Goal: Information Seeking & Learning: Learn about a topic

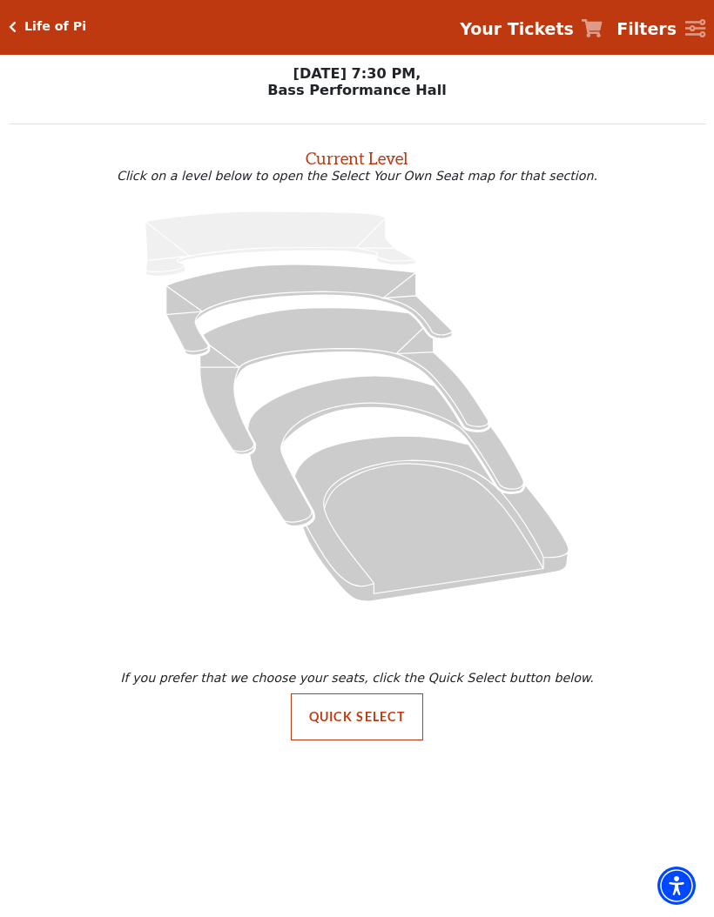
click at [37, 20] on h5 "Life of Pi" at bounding box center [55, 27] width 62 height 15
click at [24, 29] on h5 "Life of Pi" at bounding box center [55, 27] width 62 height 15
click at [22, 23] on div "Life of Pi" at bounding box center [52, 27] width 70 height 15
click at [58, 22] on h5 "Life of Pi" at bounding box center [55, 27] width 62 height 15
click at [12, 29] on icon "Click here to go back to filters" at bounding box center [13, 28] width 8 height 12
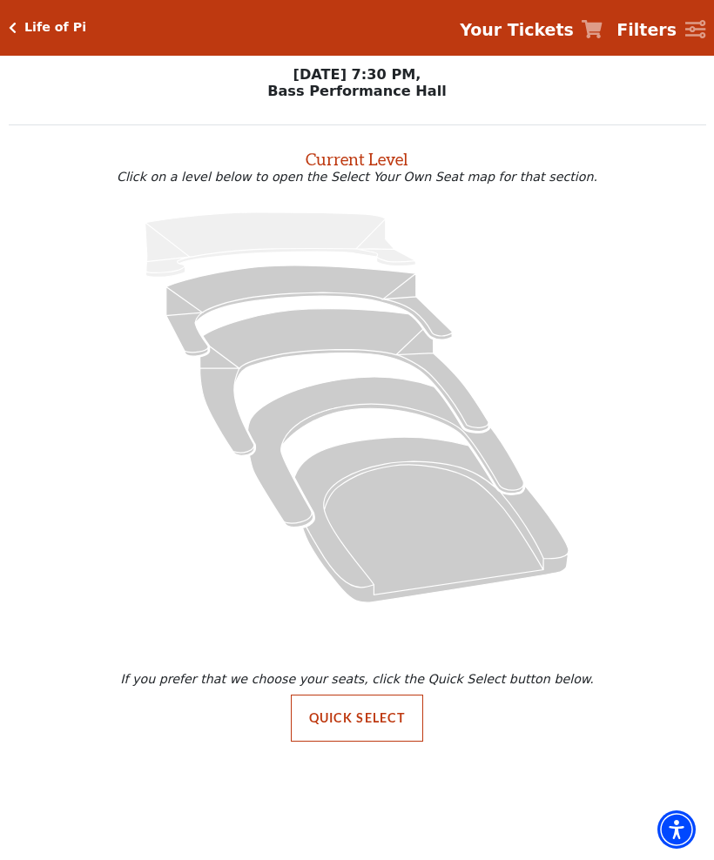
click at [25, 26] on h5 "Life of Pi" at bounding box center [55, 27] width 62 height 15
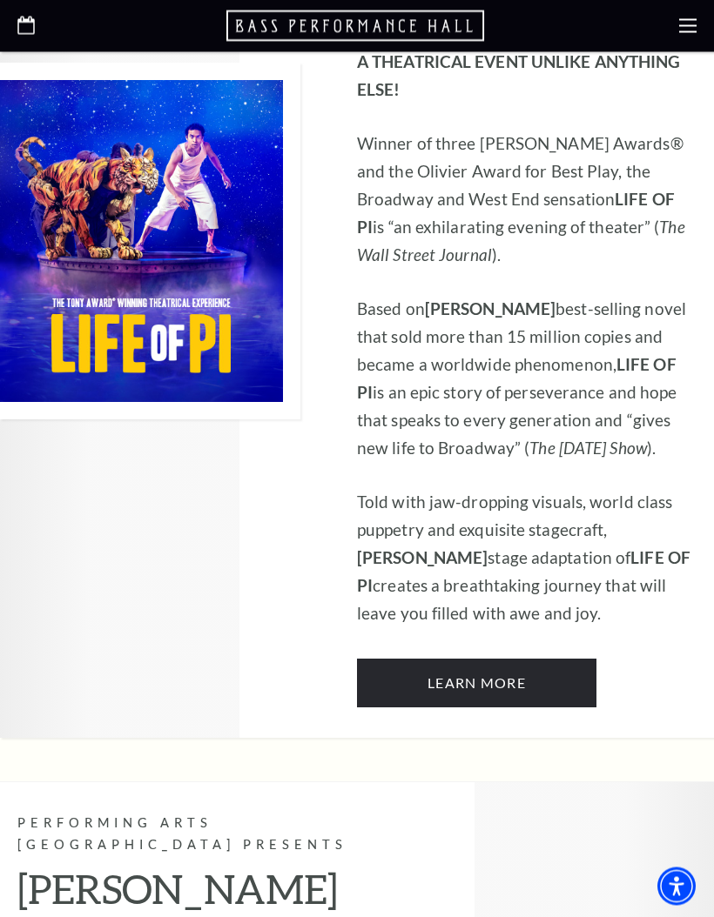
scroll to position [1139, 0]
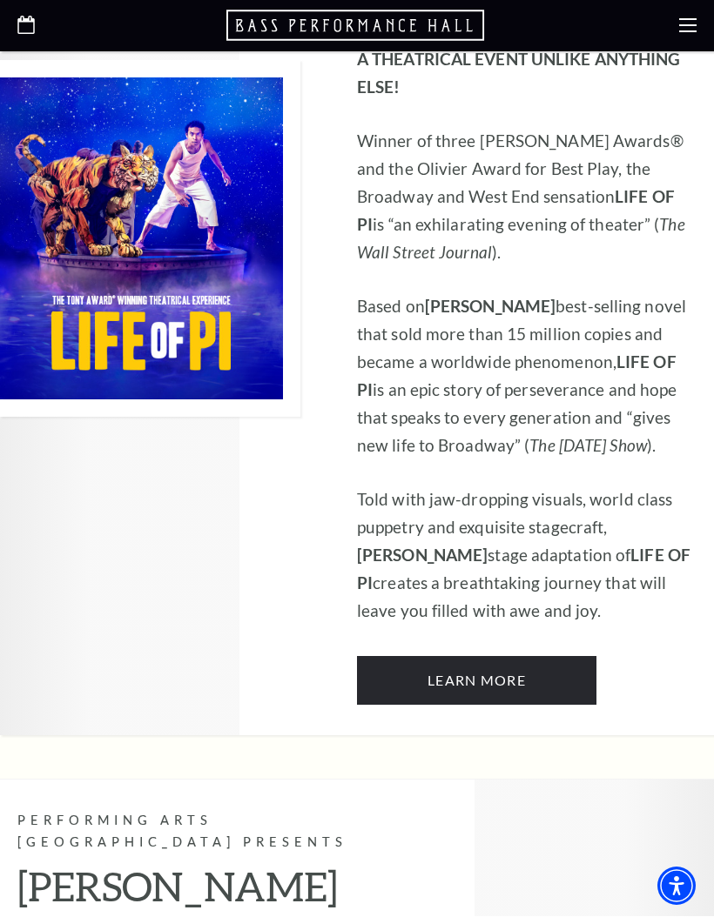
click at [507, 657] on link "Learn More" at bounding box center [476, 681] width 239 height 49
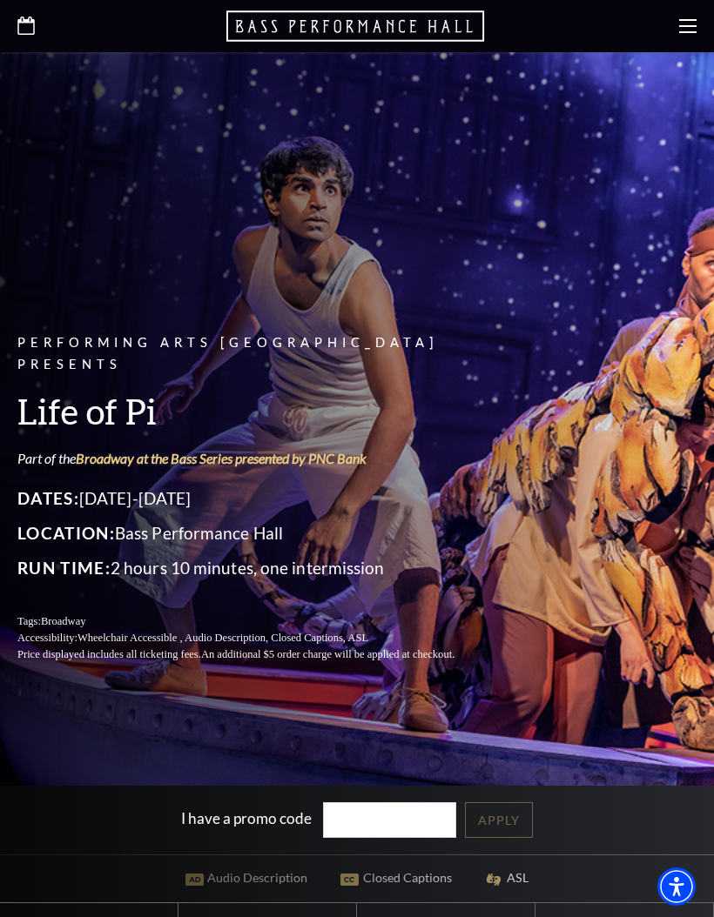
click at [692, 14] on div at bounding box center [357, 26] width 714 height 52
click at [688, 17] on icon at bounding box center [687, 25] width 17 height 17
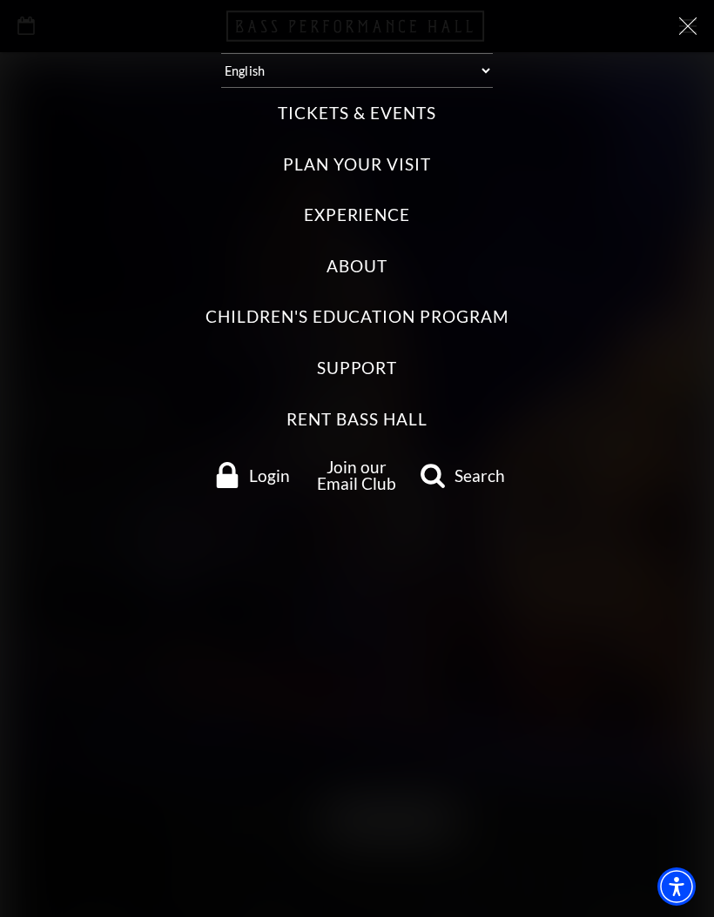
click at [397, 153] on label "Plan Your Visit" at bounding box center [356, 164] width 147 height 23
click at [0, 0] on Visit "Plan Your Visit" at bounding box center [0, 0] width 0 height 0
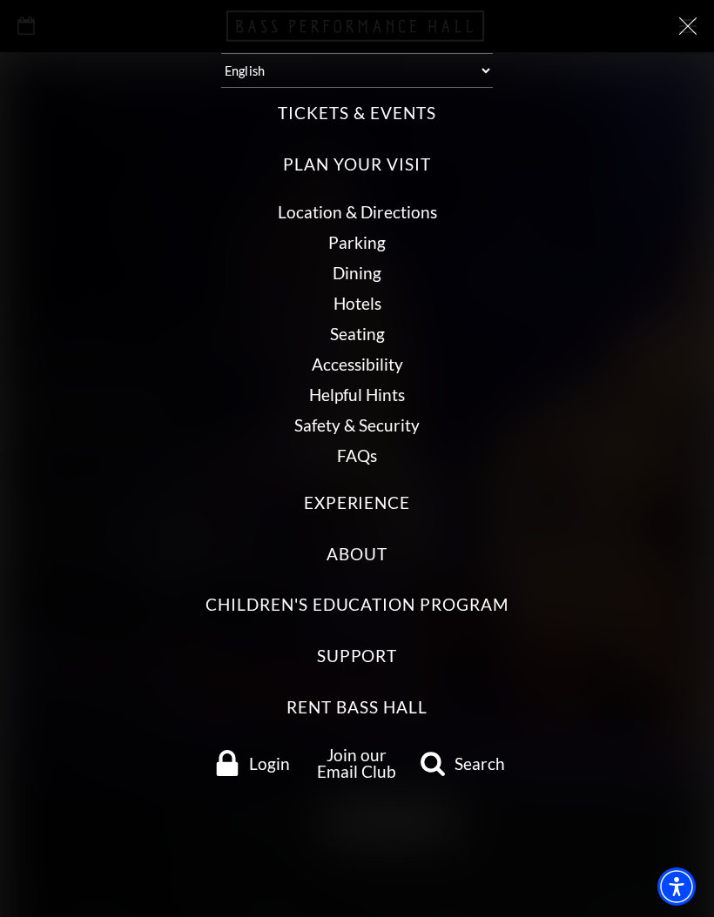
click at [373, 331] on link "Seating" at bounding box center [357, 334] width 55 height 20
click at [366, 324] on link "Seating" at bounding box center [357, 334] width 55 height 20
click at [369, 328] on link "Seating" at bounding box center [357, 334] width 55 height 20
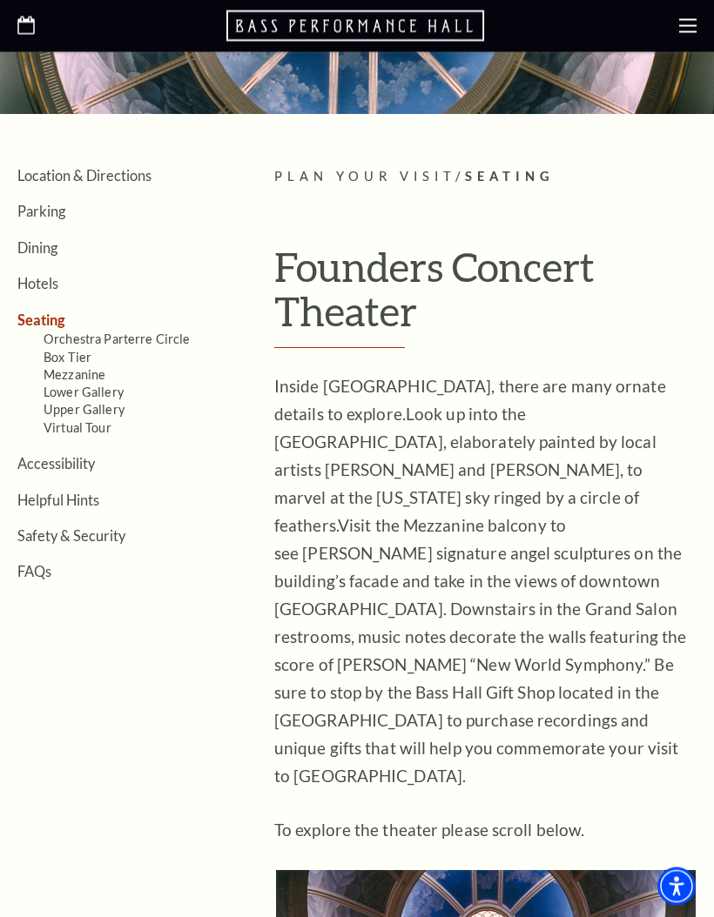
scroll to position [229, 0]
click at [78, 353] on link "Box Tier" at bounding box center [68, 357] width 48 height 15
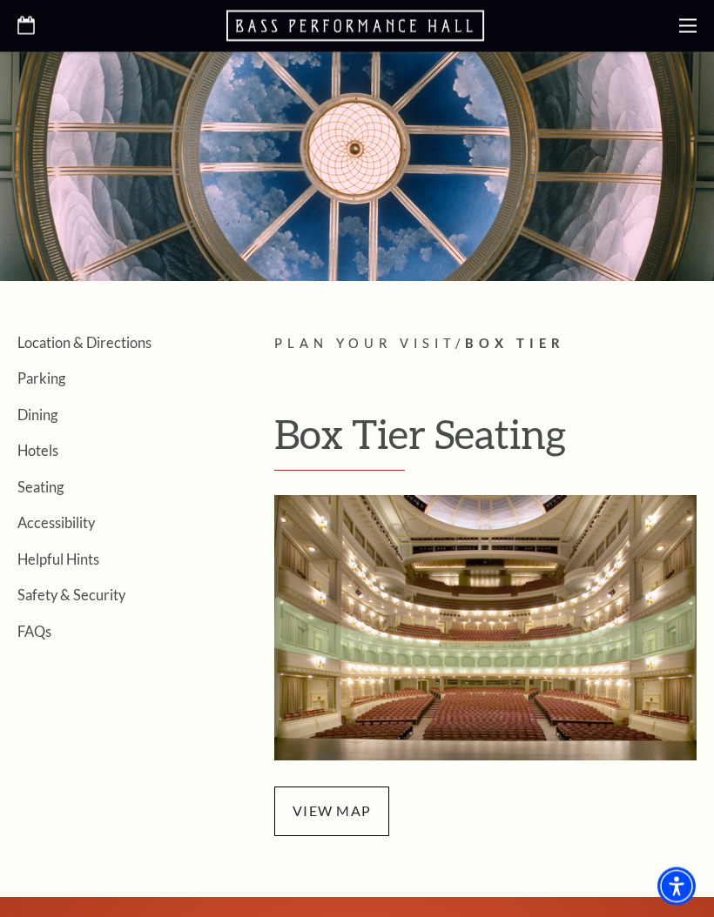
scroll to position [63, 0]
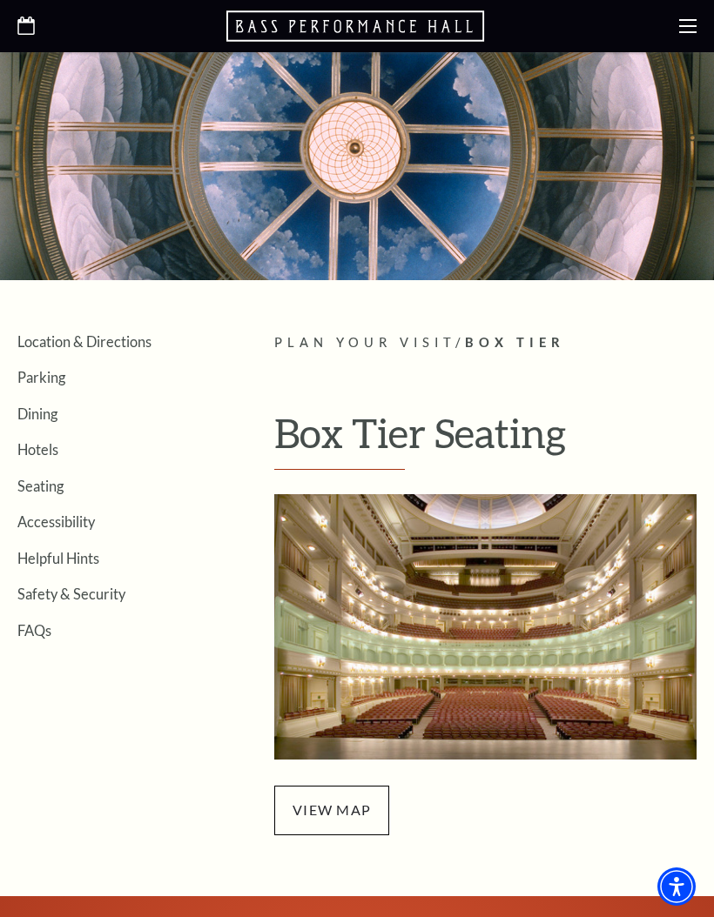
click at [345, 821] on span "view map" at bounding box center [331, 810] width 115 height 49
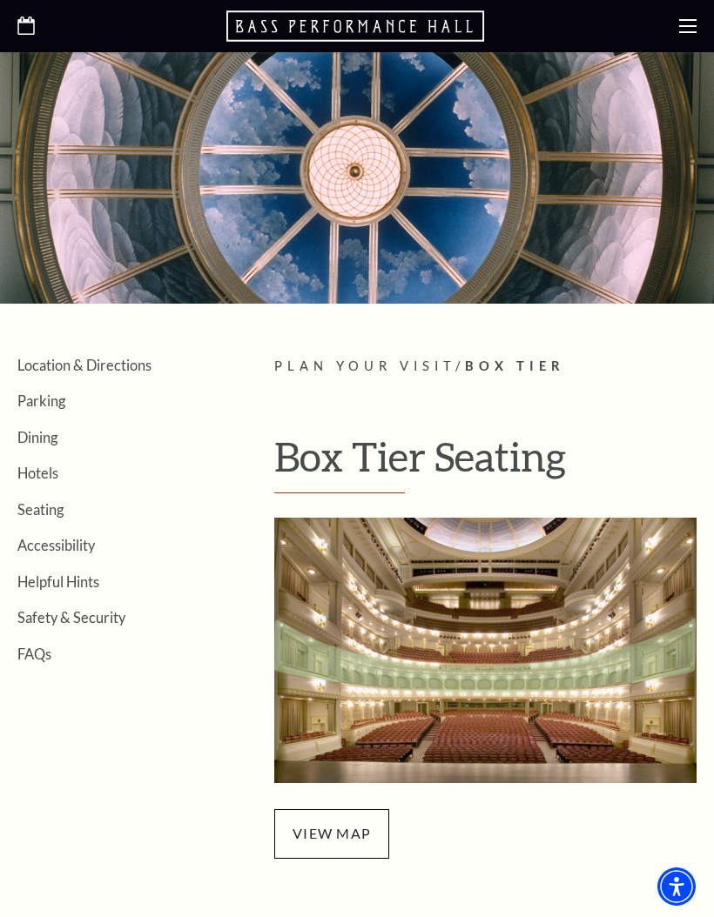
scroll to position [0, 0]
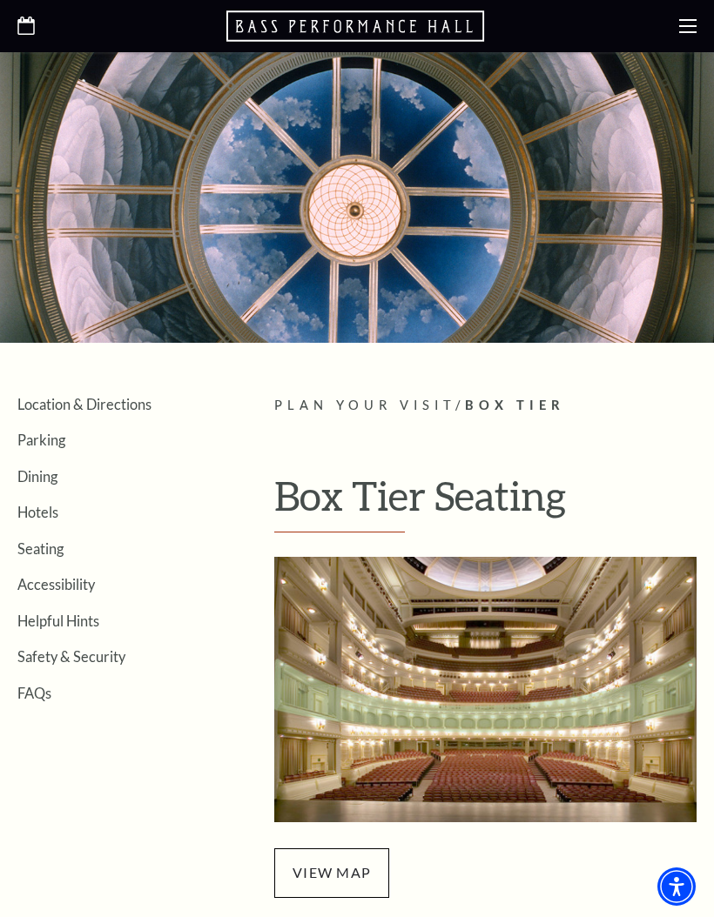
click at [681, 19] on use at bounding box center [687, 26] width 17 height 14
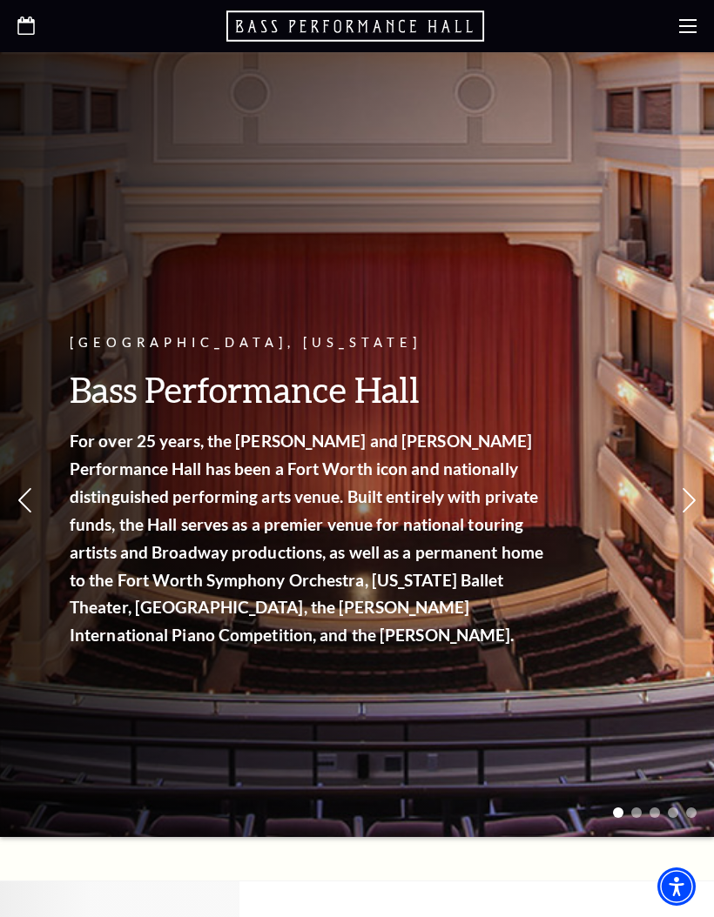
click at [683, 27] on use at bounding box center [687, 26] width 17 height 14
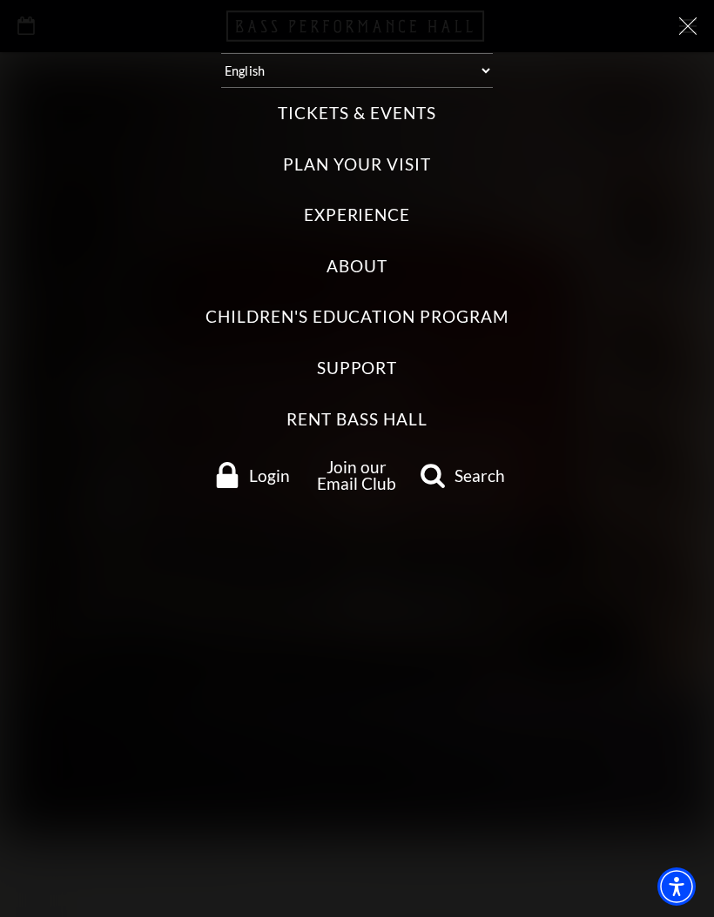
click at [412, 161] on label "Plan Your Visit" at bounding box center [356, 164] width 147 height 23
click at [0, 0] on Visit "Plan Your Visit" at bounding box center [0, 0] width 0 height 0
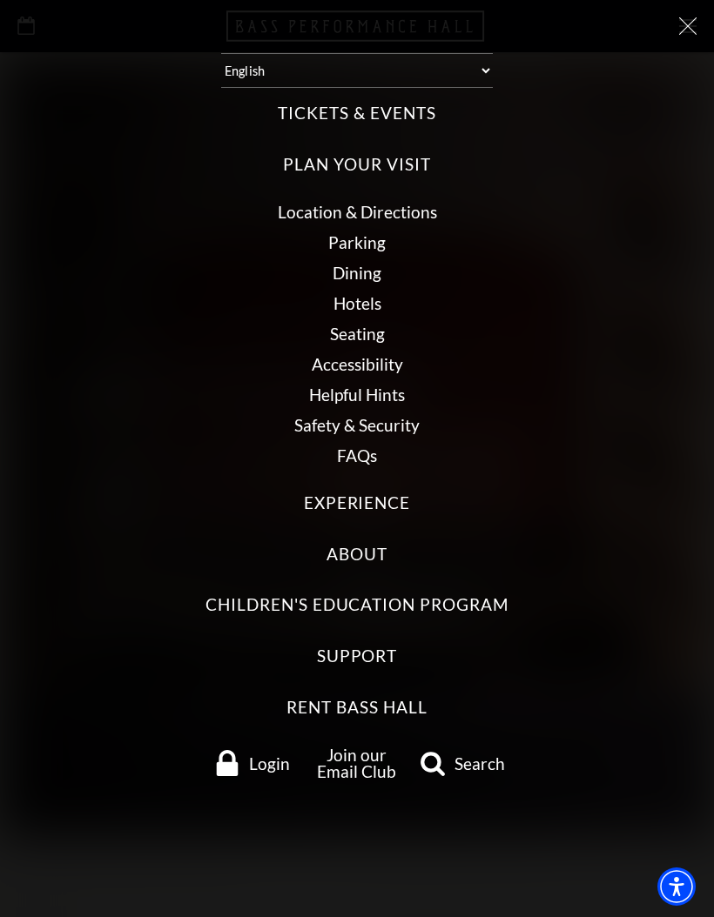
click at [365, 324] on link "Seating" at bounding box center [357, 334] width 55 height 20
click at [372, 324] on link "Seating" at bounding box center [357, 334] width 55 height 20
click at [409, 202] on link "Location & Directions" at bounding box center [357, 212] width 159 height 20
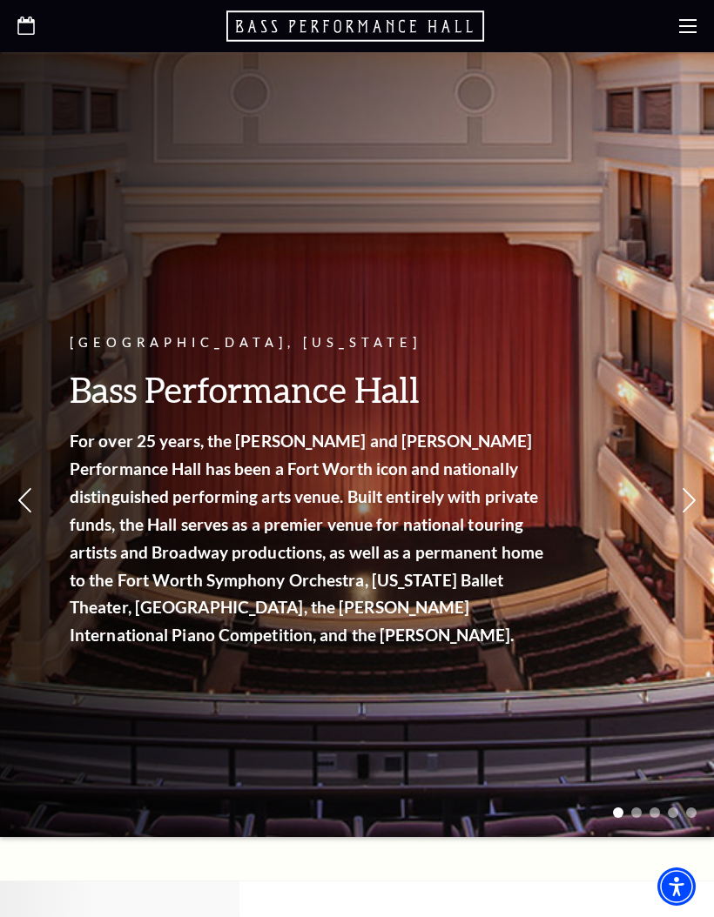
click at [682, 18] on icon at bounding box center [687, 25] width 17 height 17
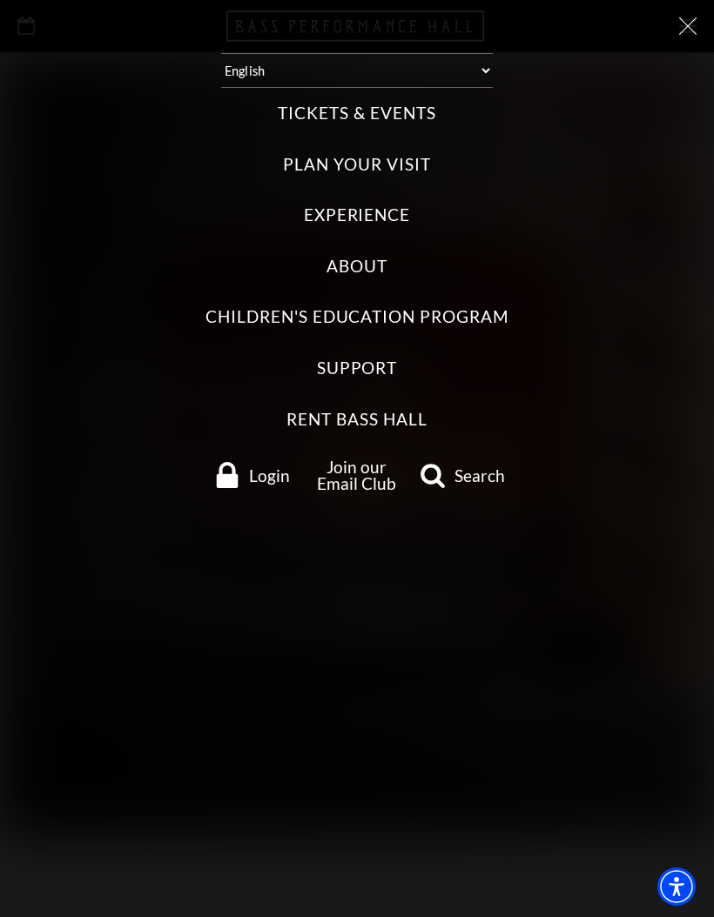
click at [681, 23] on icon at bounding box center [687, 25] width 17 height 17
click at [680, 22] on icon at bounding box center [687, 25] width 17 height 17
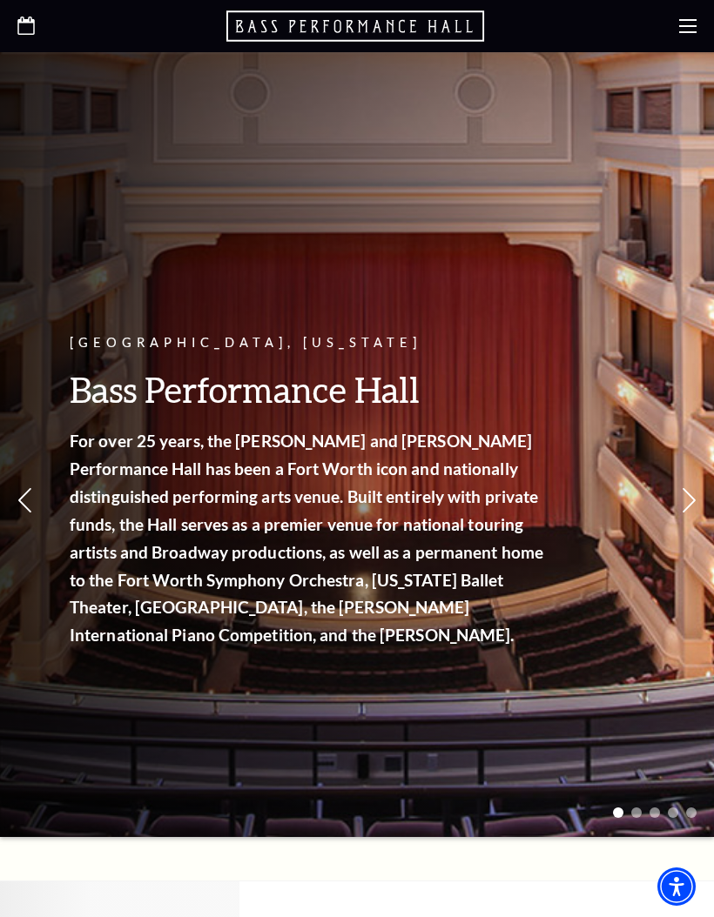
click at [687, 21] on use at bounding box center [687, 26] width 17 height 14
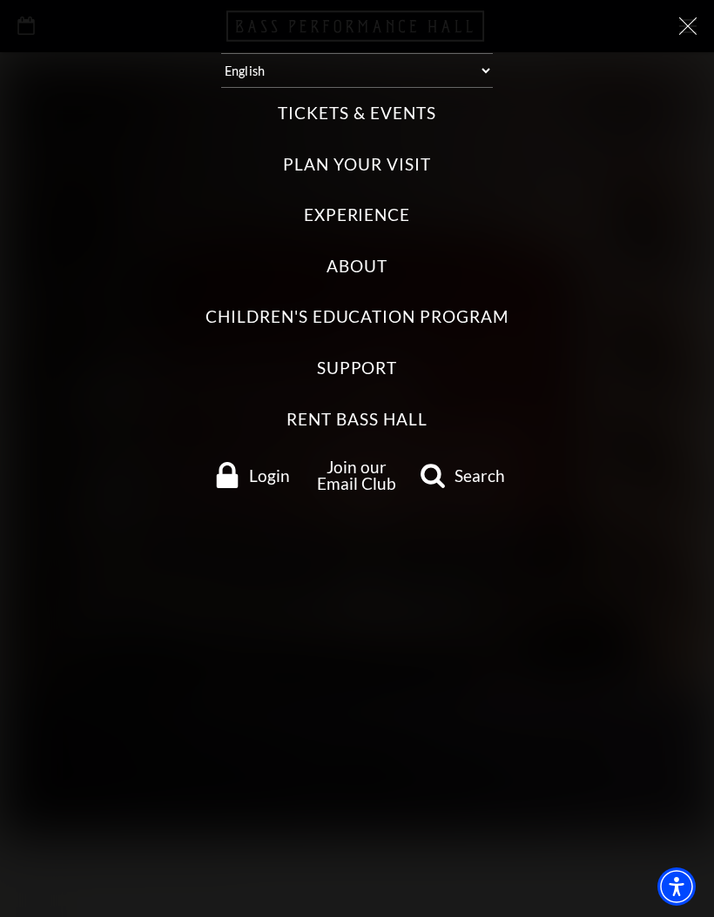
click at [409, 102] on label "Tickets & Events" at bounding box center [357, 113] width 158 height 23
click at [0, 0] on Events "Tickets & Events" at bounding box center [0, 0] width 0 height 0
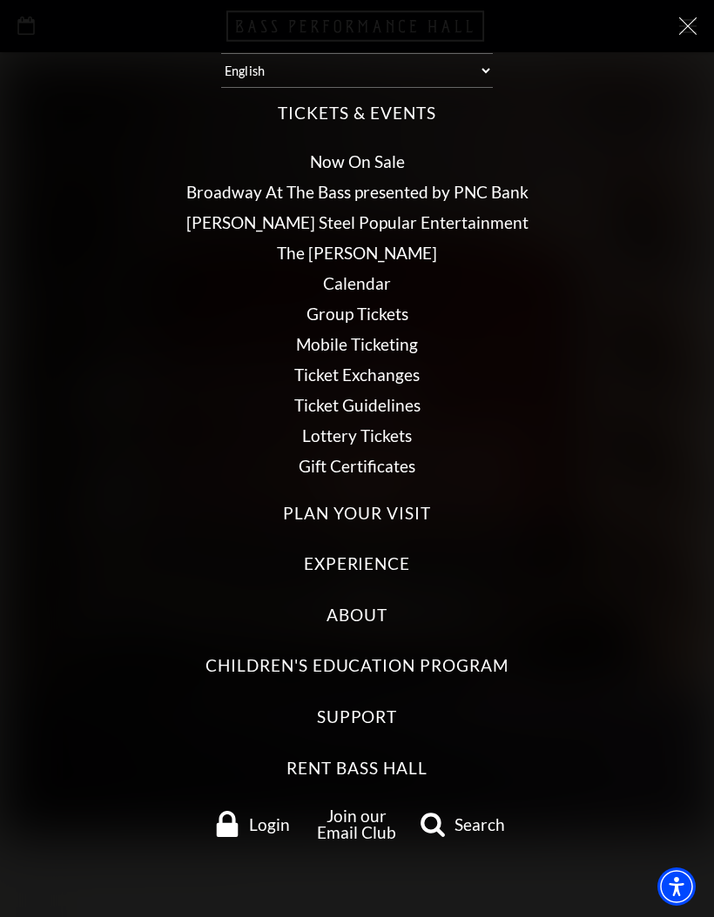
click at [406, 502] on label "Plan Your Visit" at bounding box center [356, 513] width 147 height 23
click at [0, 0] on Visit "Plan Your Visit" at bounding box center [0, 0] width 0 height 0
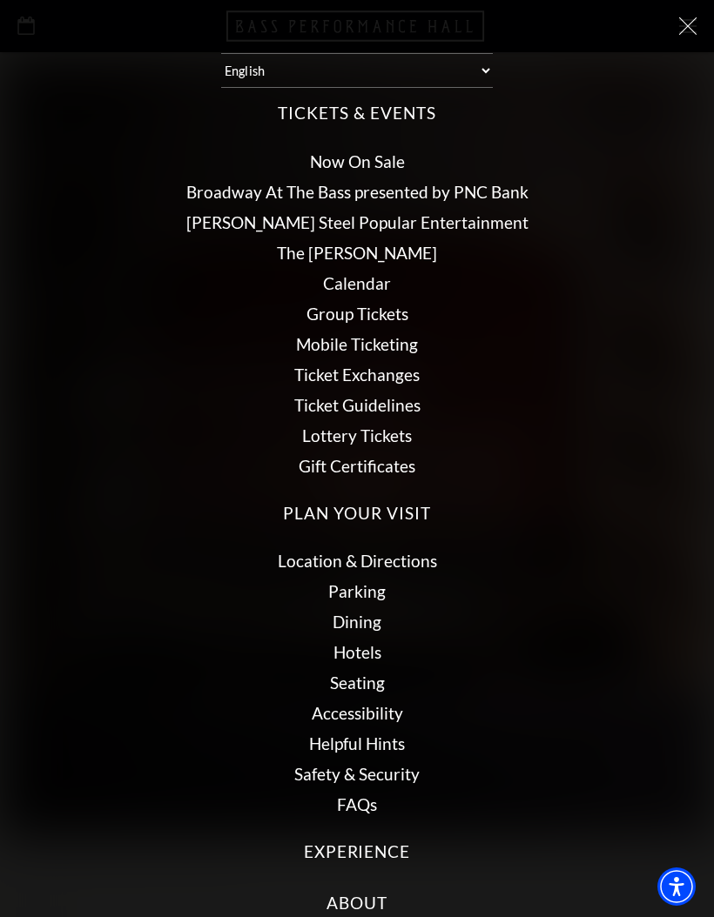
click at [400, 555] on link "Location & Directions" at bounding box center [357, 561] width 159 height 20
click at [371, 676] on link "Seating" at bounding box center [357, 683] width 55 height 20
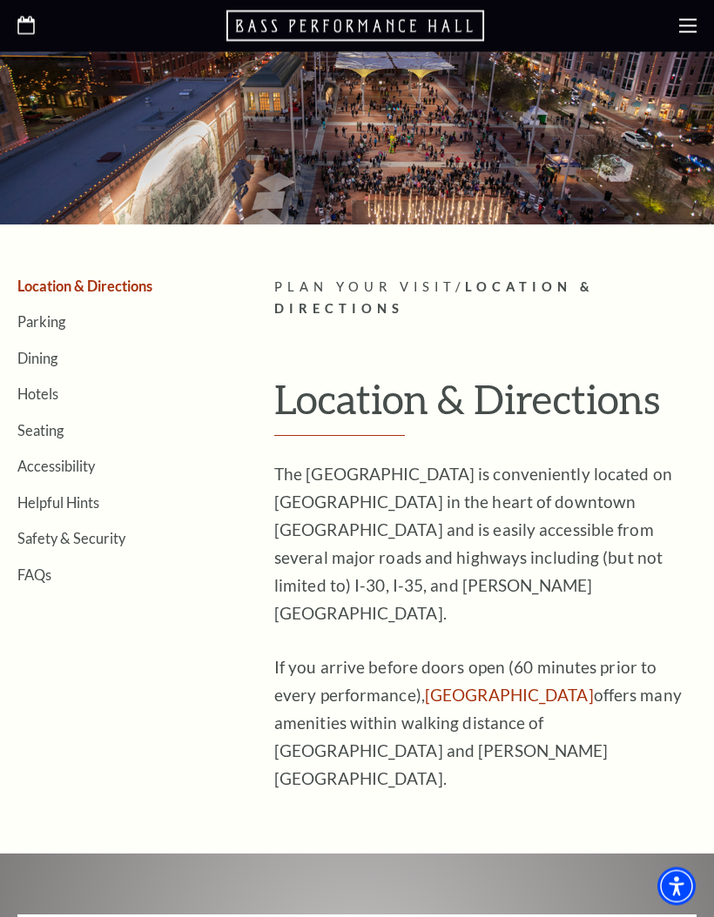
scroll to position [120, 0]
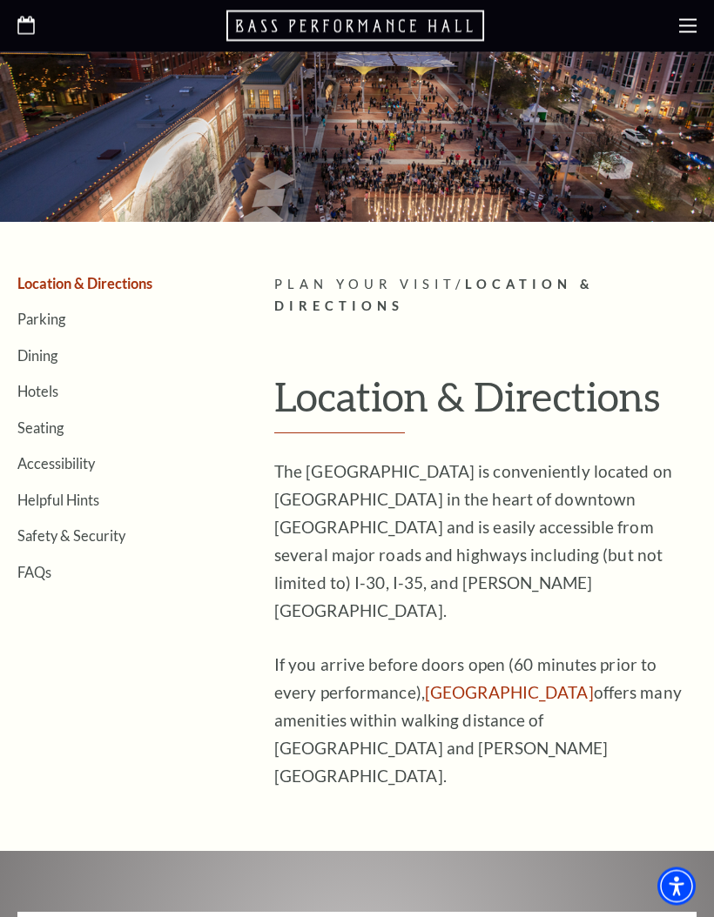
click at [613, 604] on div "The [GEOGRAPHIC_DATA] is conveniently located on [GEOGRAPHIC_DATA] in the heart…" at bounding box center [485, 625] width 422 height 332
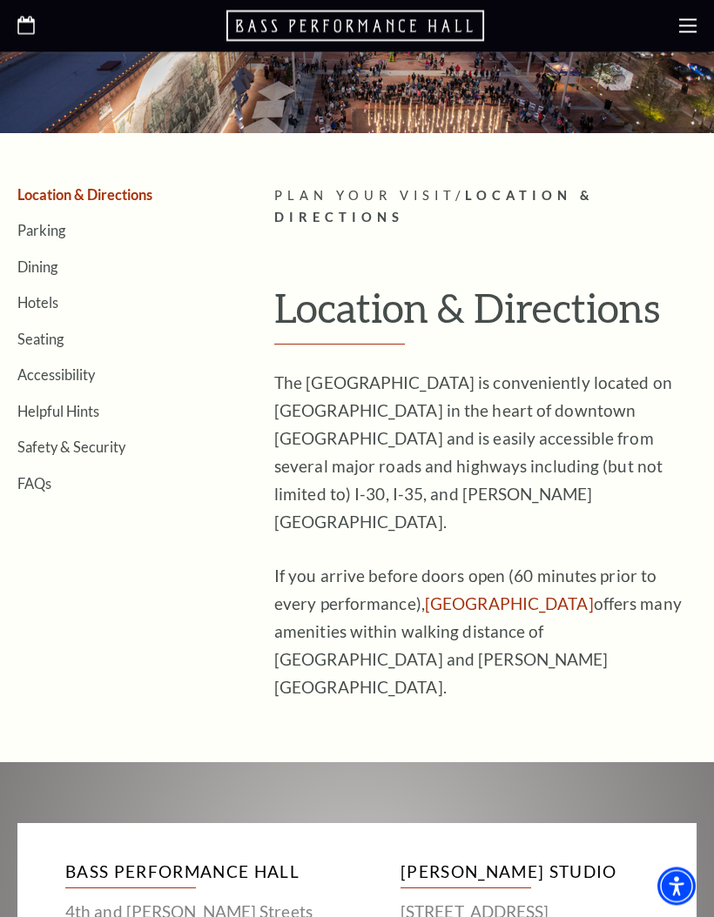
scroll to position [0, 0]
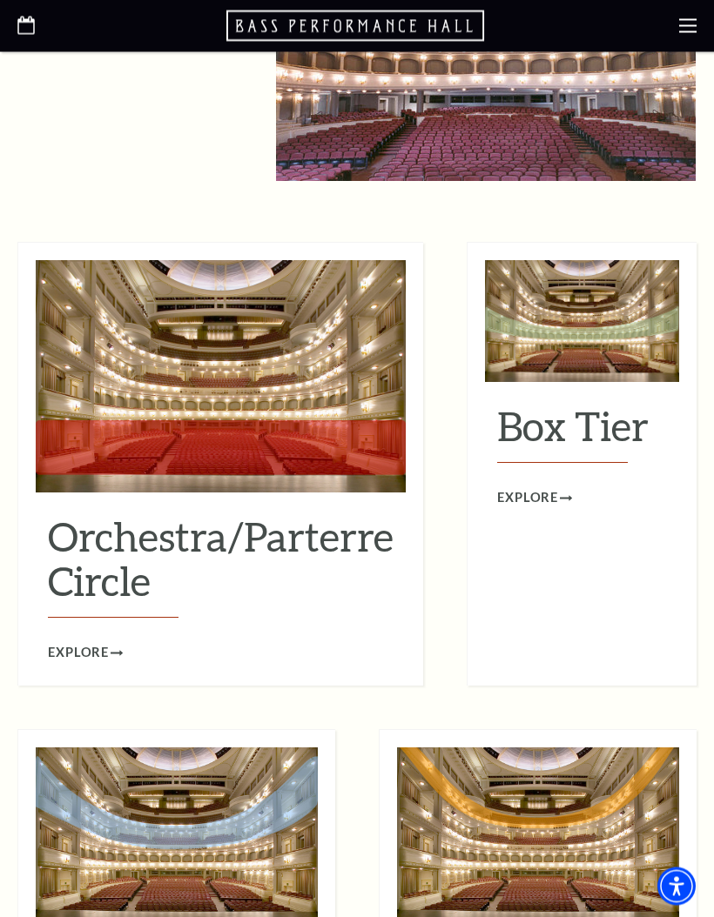
scroll to position [1431, 0]
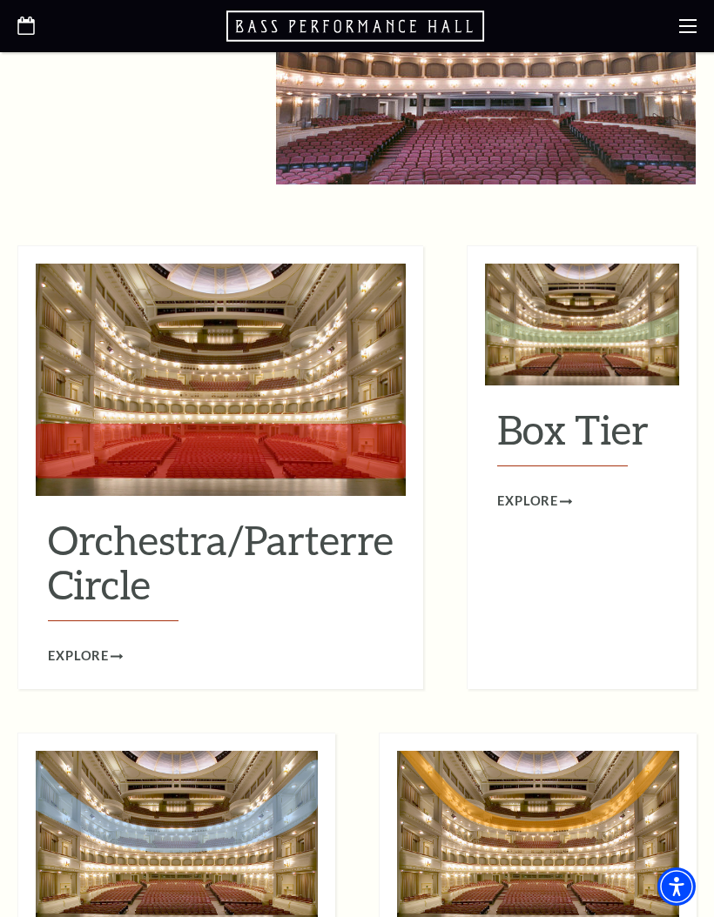
click at [534, 491] on span "Explore" at bounding box center [527, 502] width 61 height 22
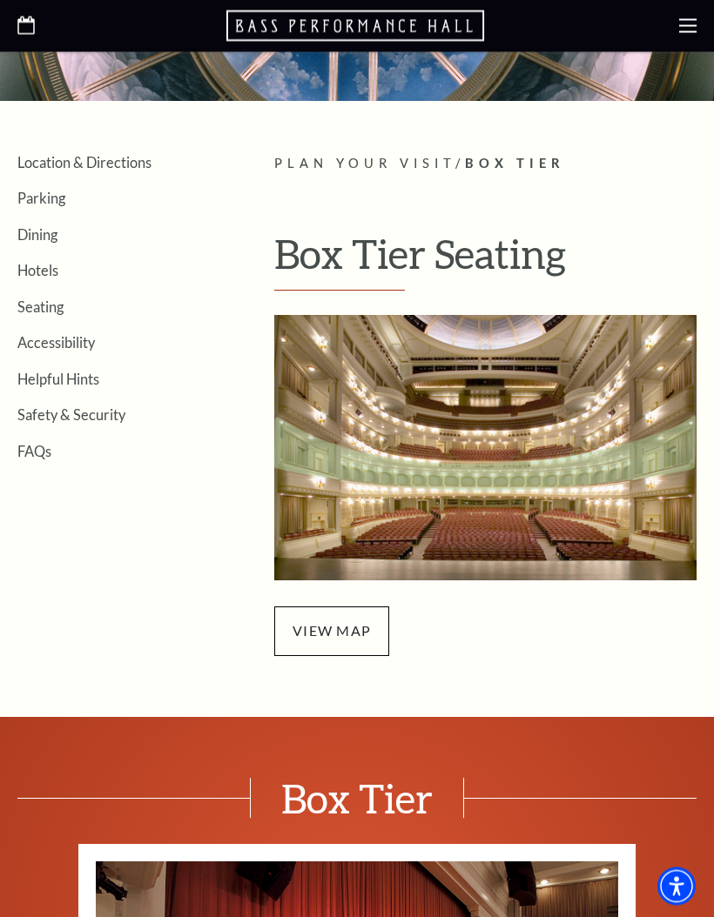
scroll to position [241, 0]
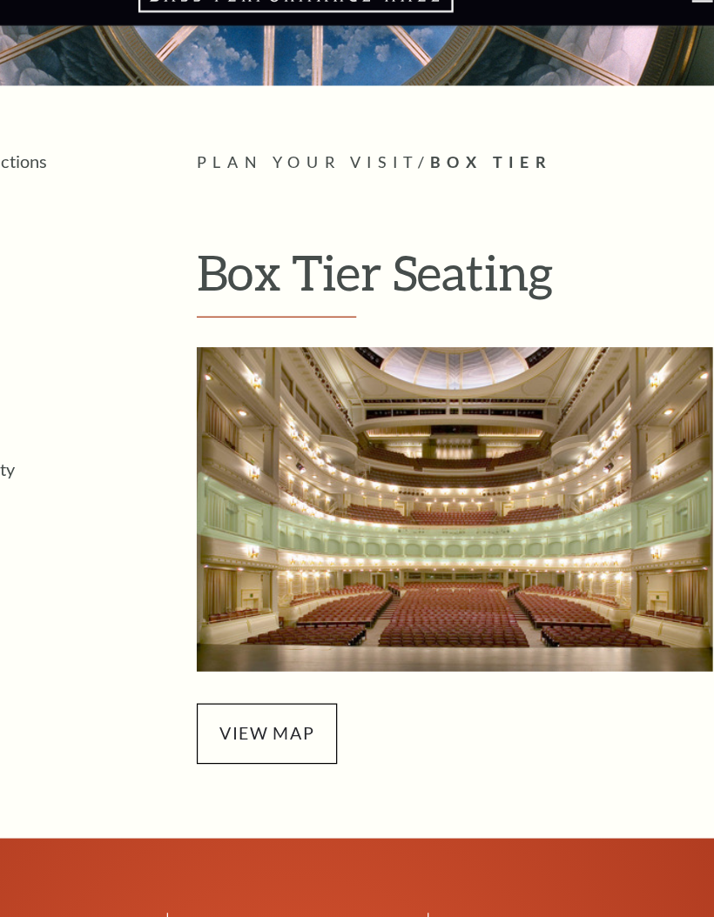
click at [274, 607] on span "view map" at bounding box center [331, 631] width 115 height 49
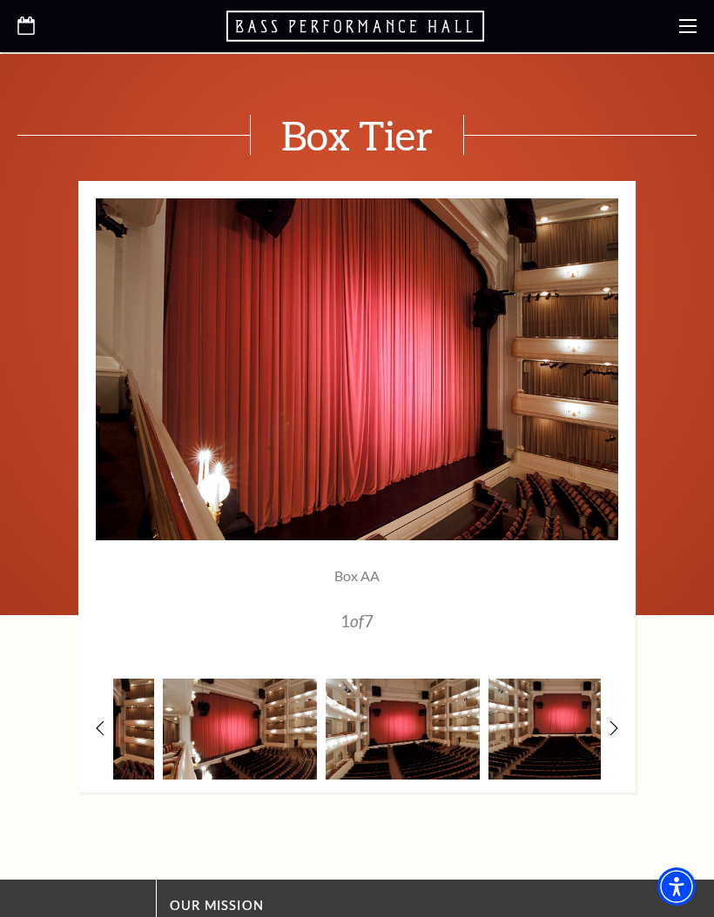
scroll to position [1025, 0]
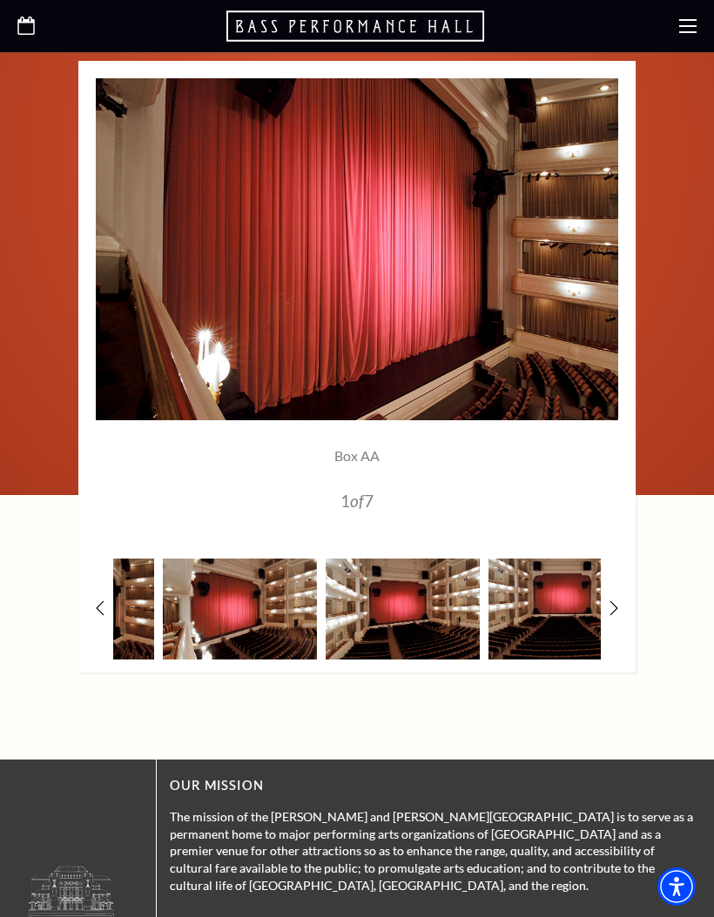
click at [248, 611] on img at bounding box center [240, 609] width 154 height 101
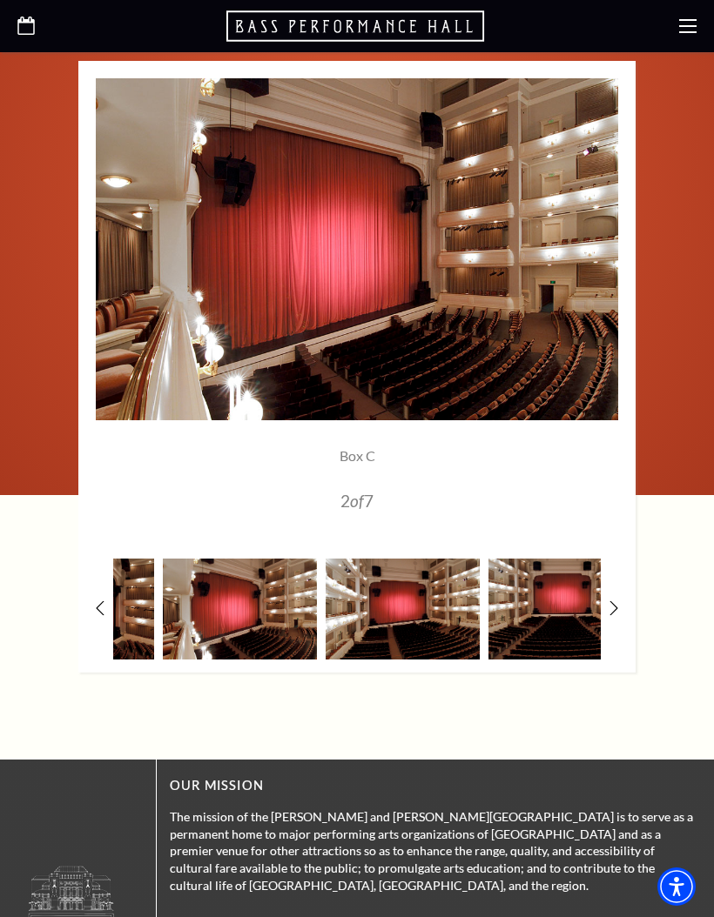
click at [400, 610] on img at bounding box center [402, 609] width 154 height 101
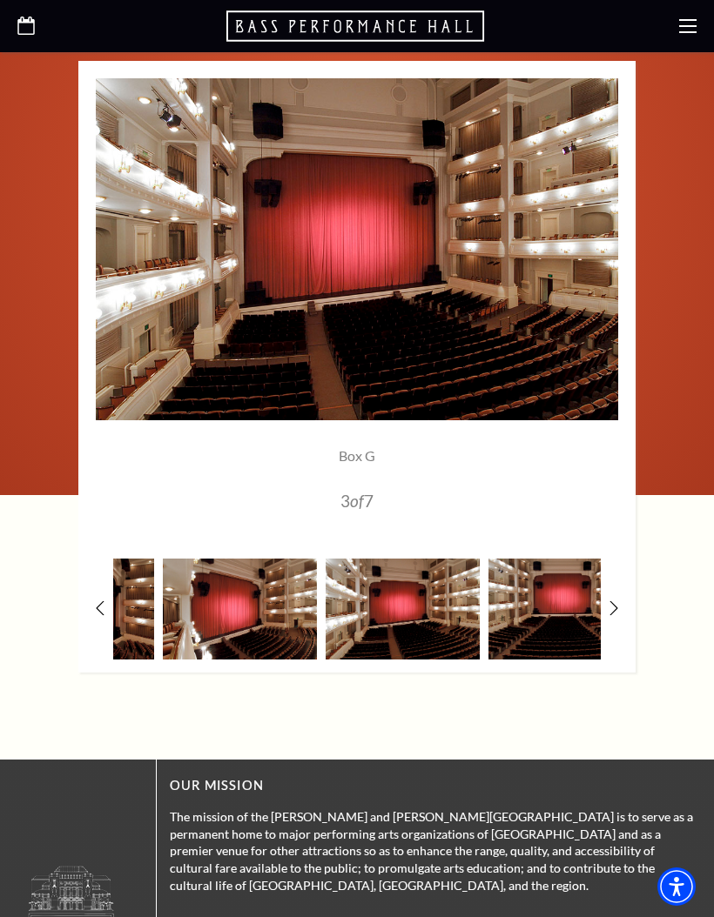
click at [558, 628] on img at bounding box center [565, 609] width 154 height 101
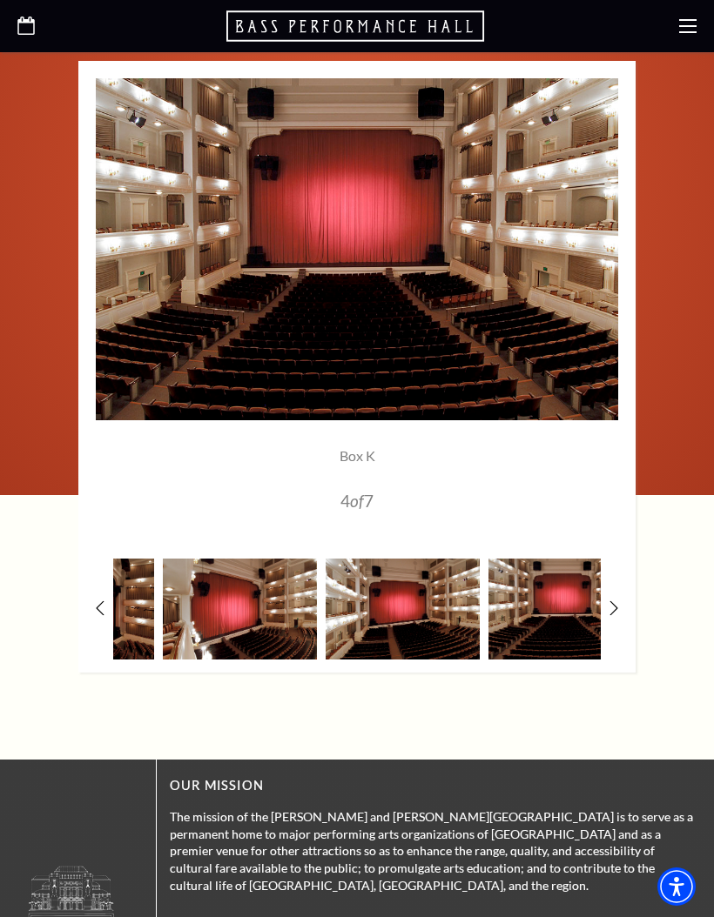
click at [410, 622] on img at bounding box center [402, 609] width 154 height 101
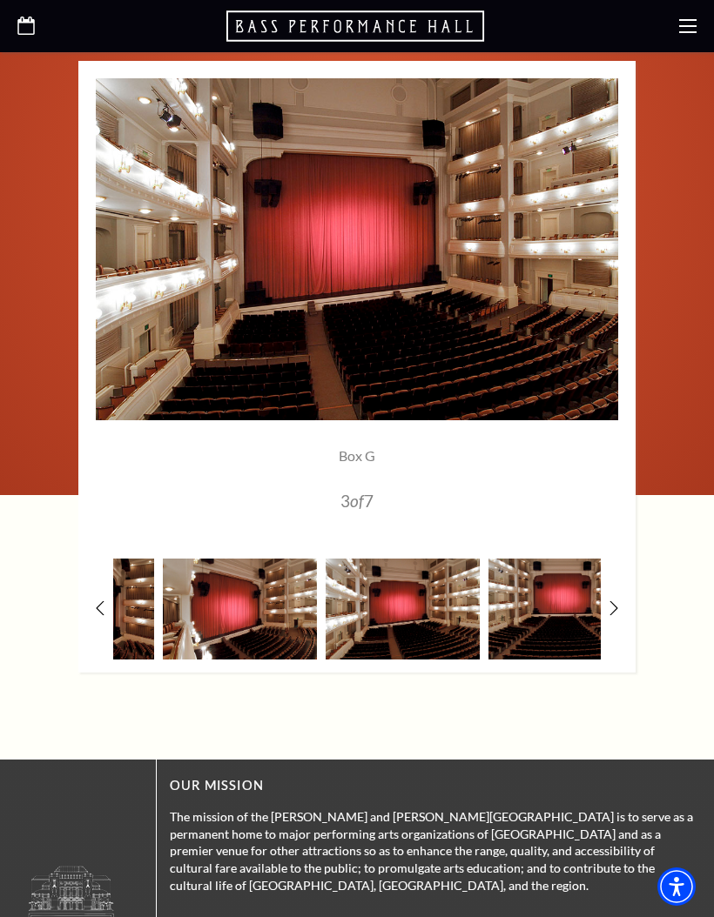
click at [274, 616] on img at bounding box center [240, 609] width 154 height 101
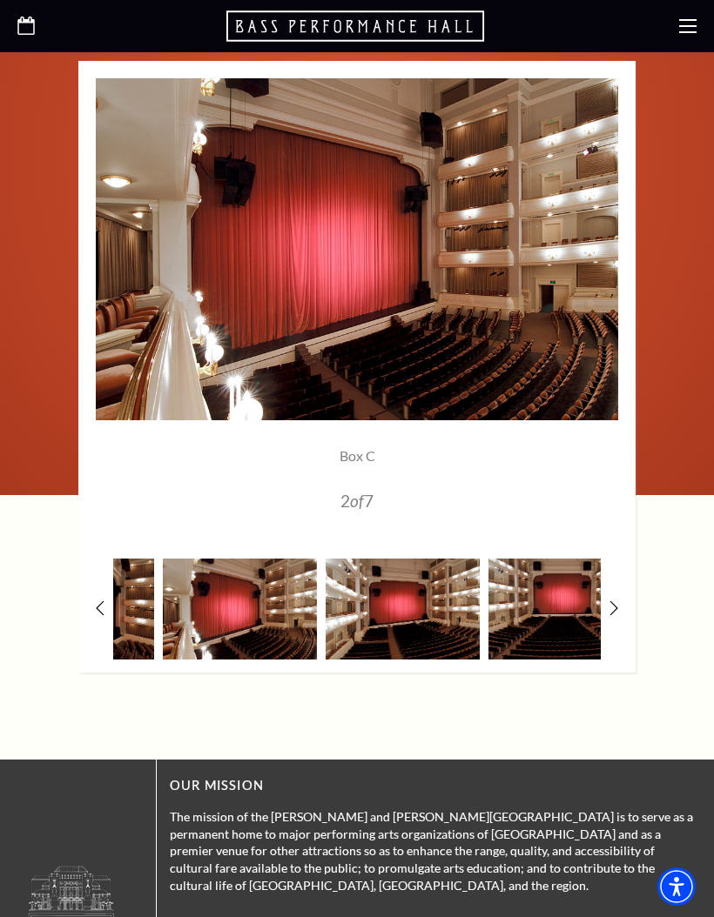
click at [600, 595] on img at bounding box center [565, 609] width 154 height 101
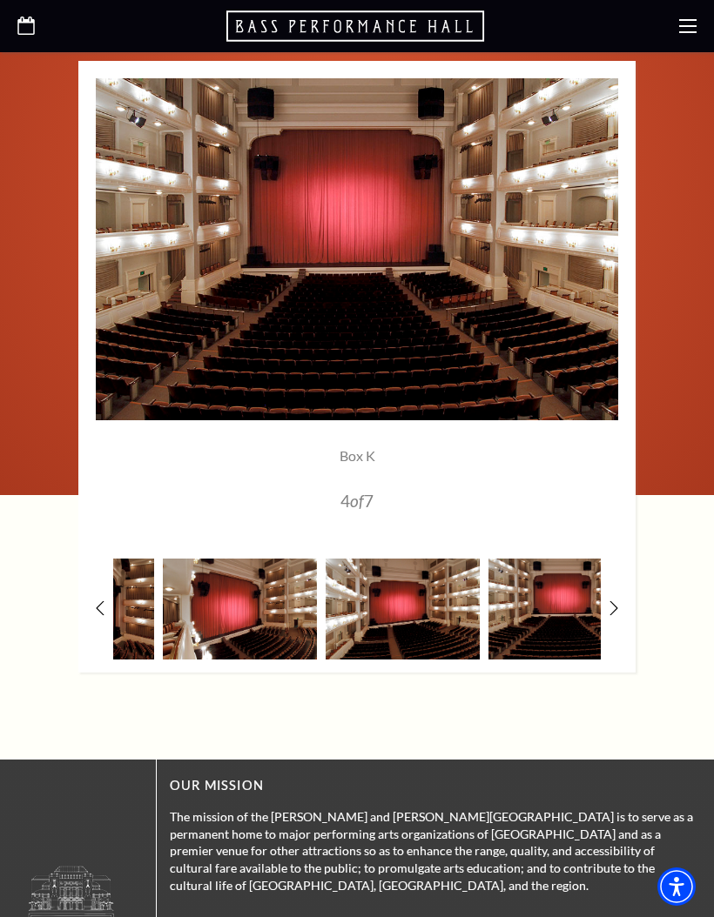
click at [597, 610] on img at bounding box center [565, 609] width 154 height 101
click at [536, 620] on img at bounding box center [565, 609] width 154 height 101
click at [443, 602] on img at bounding box center [402, 609] width 154 height 101
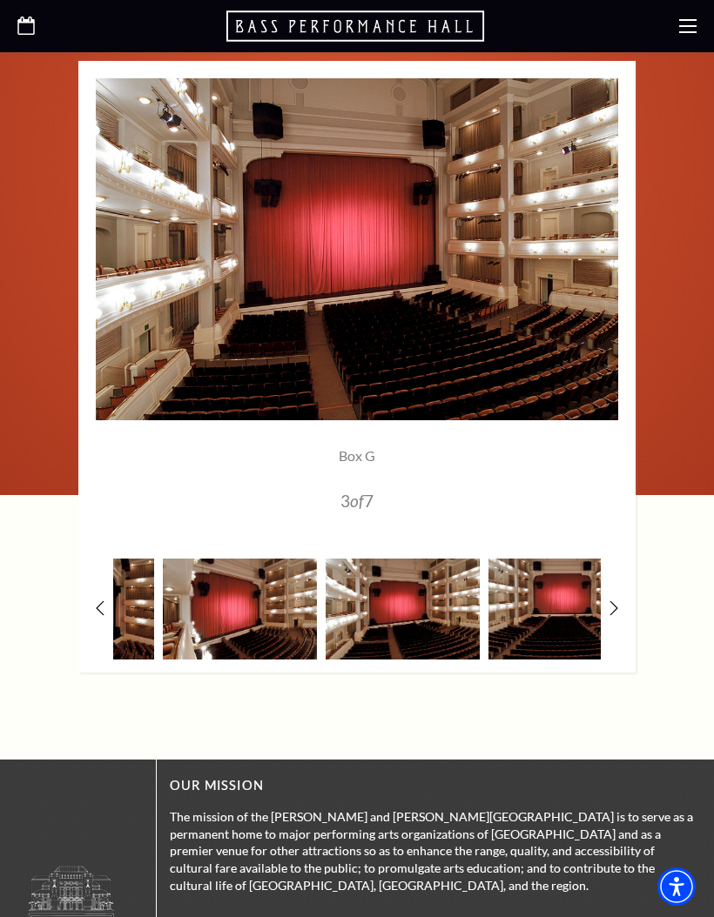
click at [520, 621] on img at bounding box center [565, 609] width 154 height 101
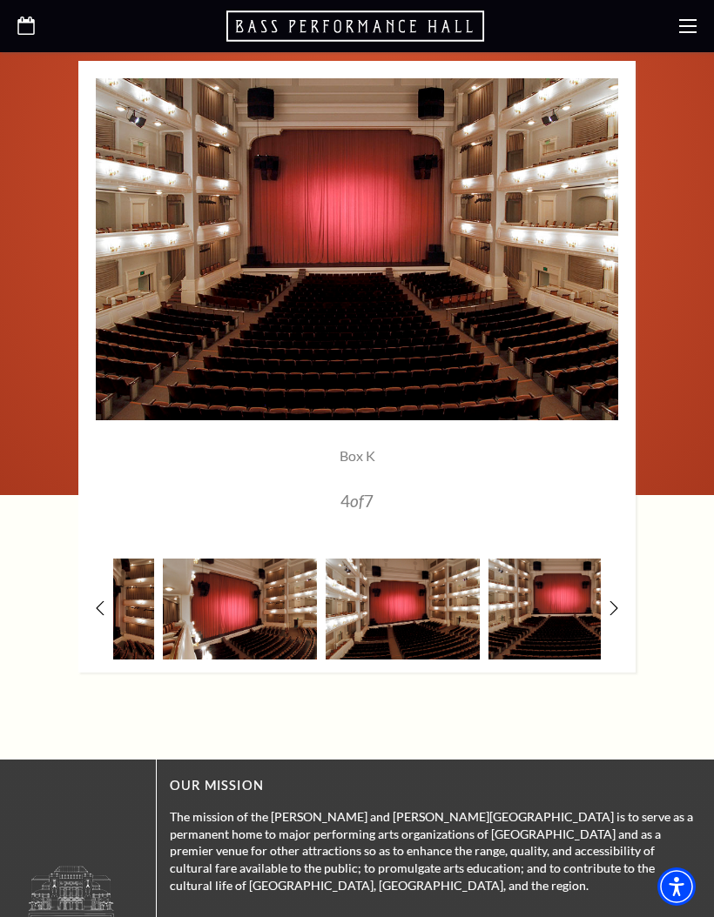
click at [600, 609] on img at bounding box center [565, 609] width 154 height 101
click at [617, 601] on icon at bounding box center [613, 608] width 9 height 15
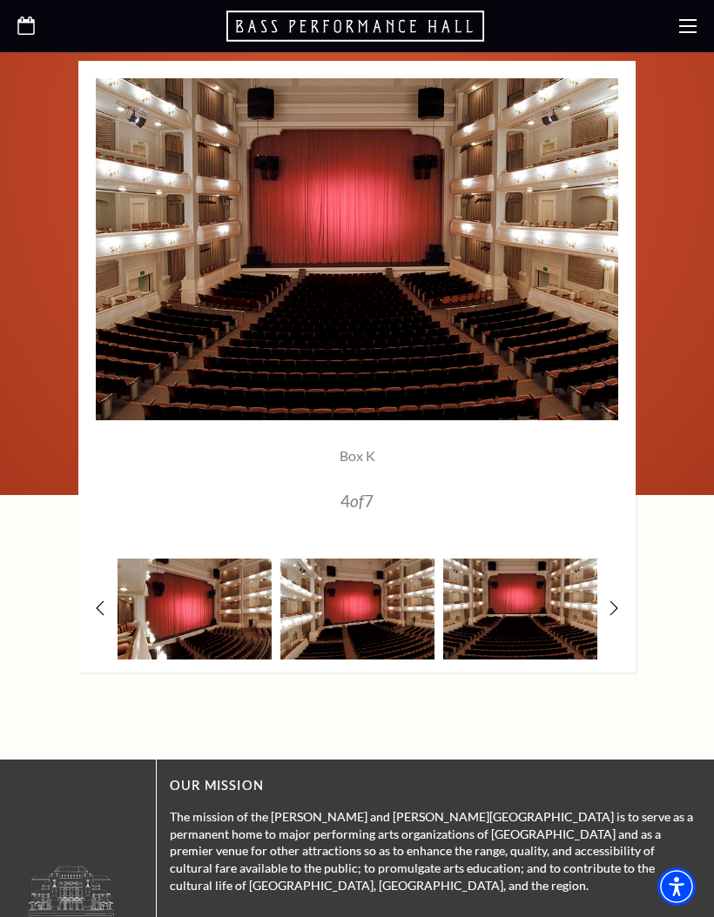
click at [534, 607] on img at bounding box center [520, 609] width 154 height 101
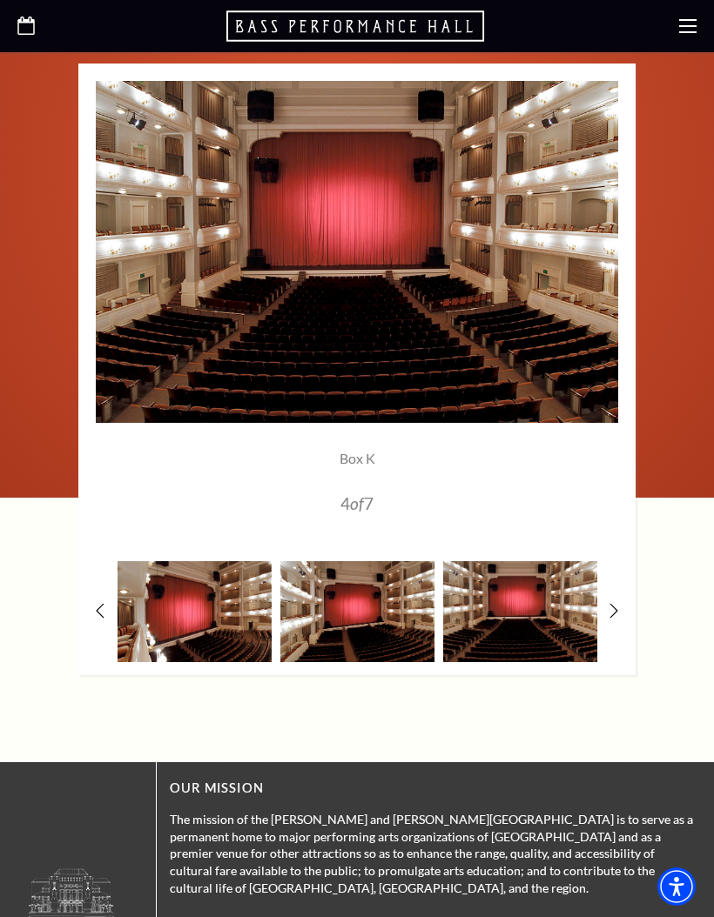
scroll to position [1003, 0]
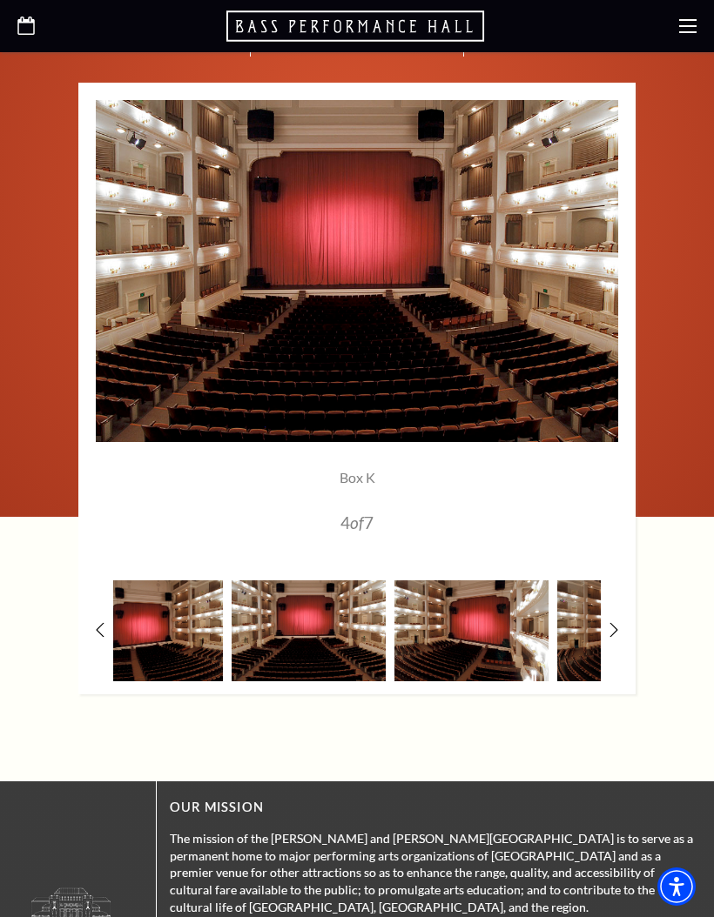
click at [483, 632] on img at bounding box center [471, 630] width 154 height 101
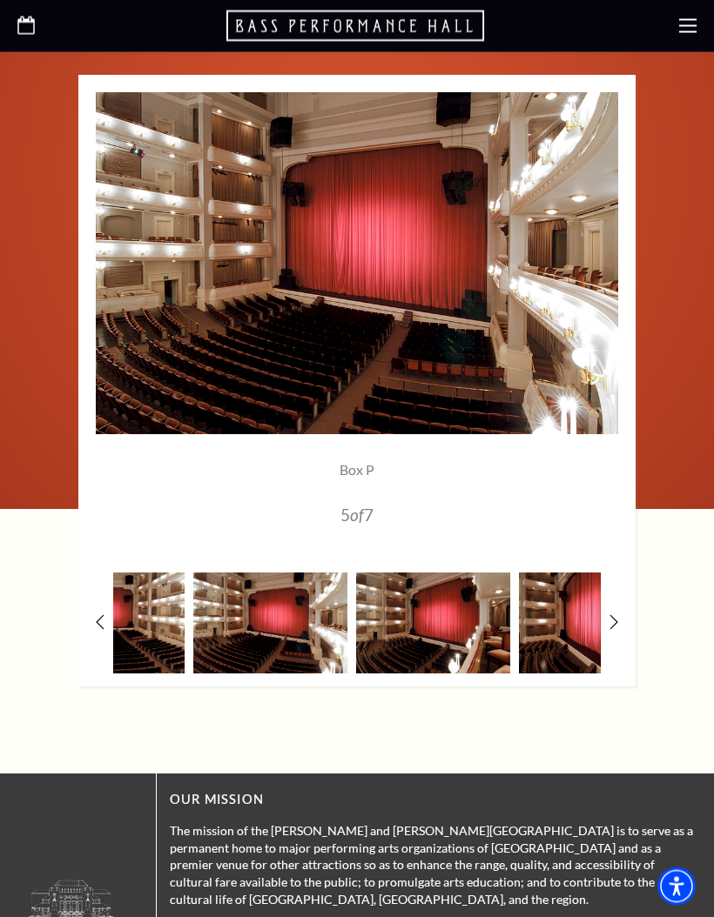
scroll to position [1011, 0]
click at [424, 620] on img at bounding box center [433, 623] width 154 height 101
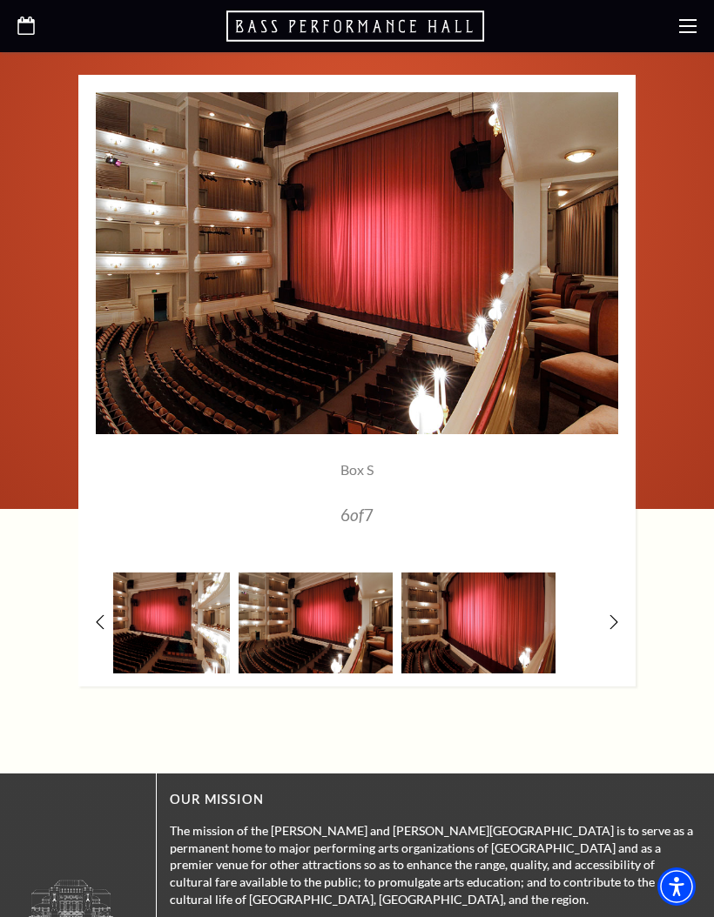
click at [457, 615] on img at bounding box center [478, 623] width 154 height 101
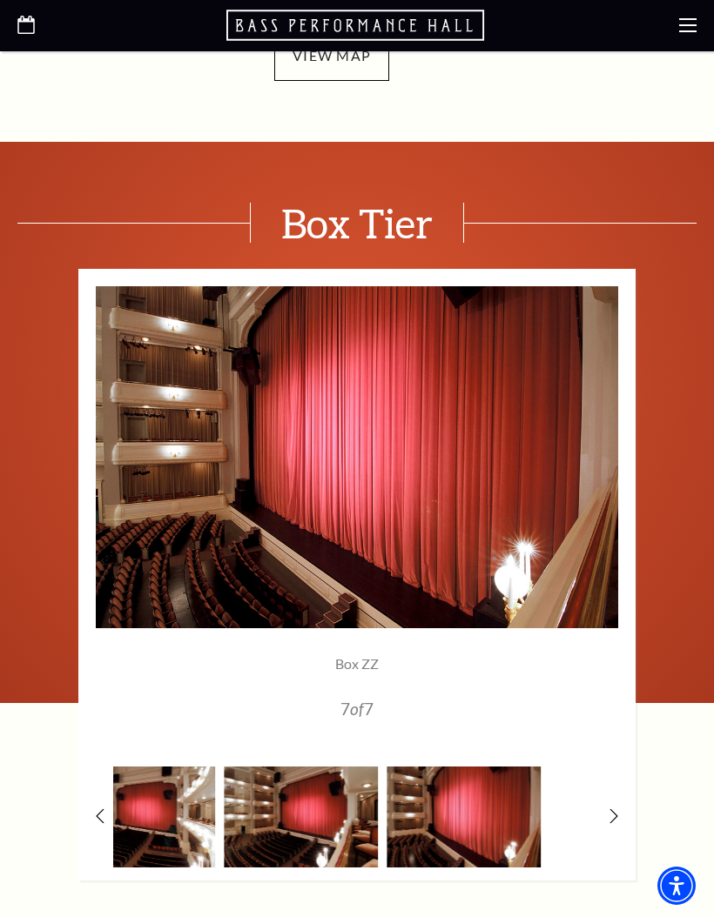
scroll to position [817, 0]
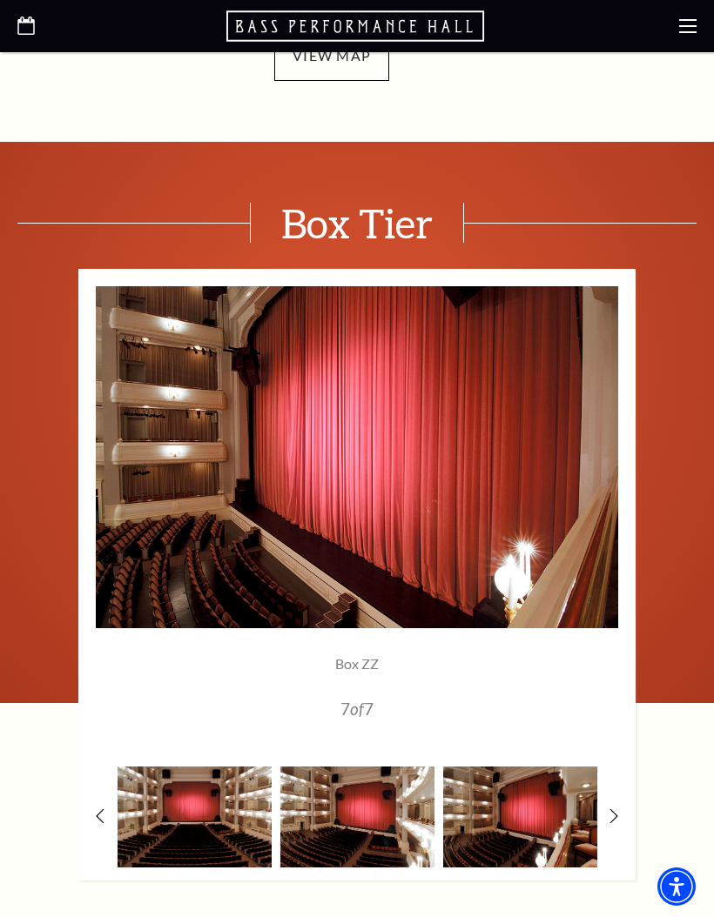
click at [102, 811] on icon at bounding box center [100, 816] width 9 height 15
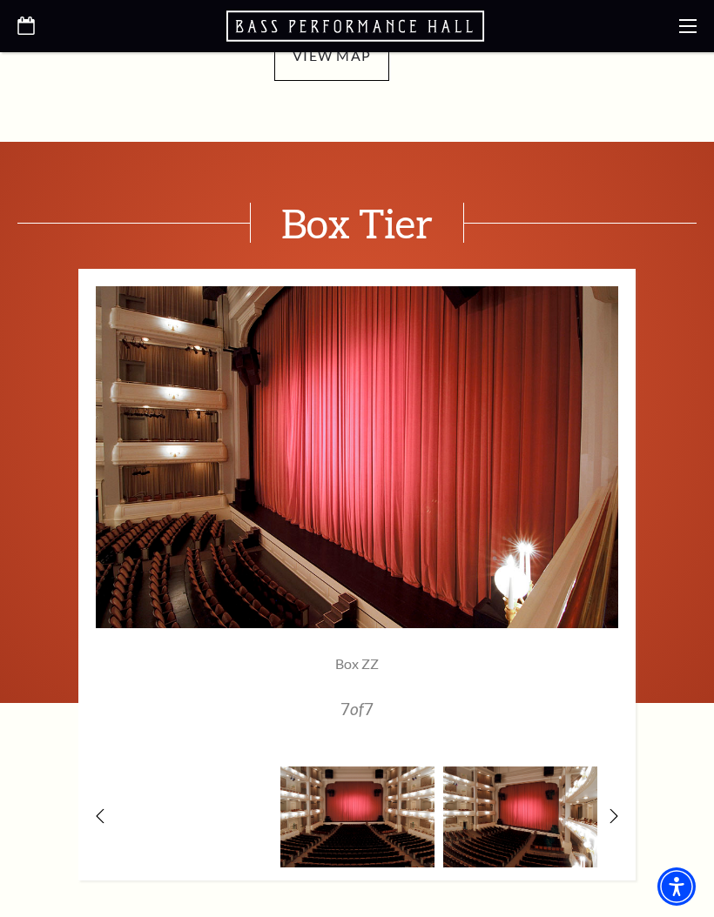
click at [97, 822] on icon at bounding box center [100, 816] width 9 height 15
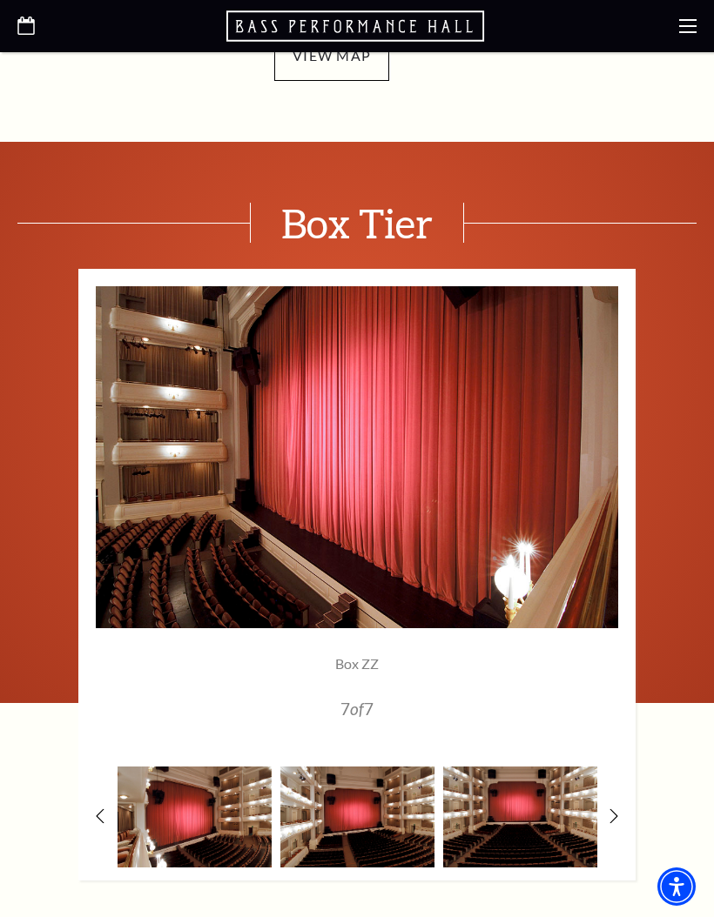
click at [511, 803] on img at bounding box center [520, 817] width 154 height 101
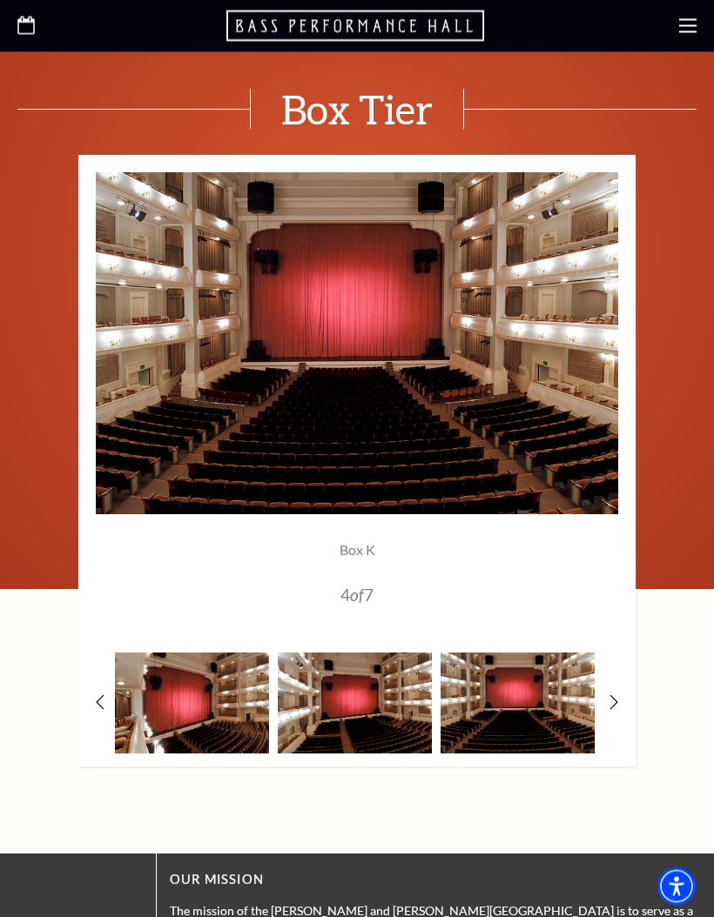
scroll to position [930, 0]
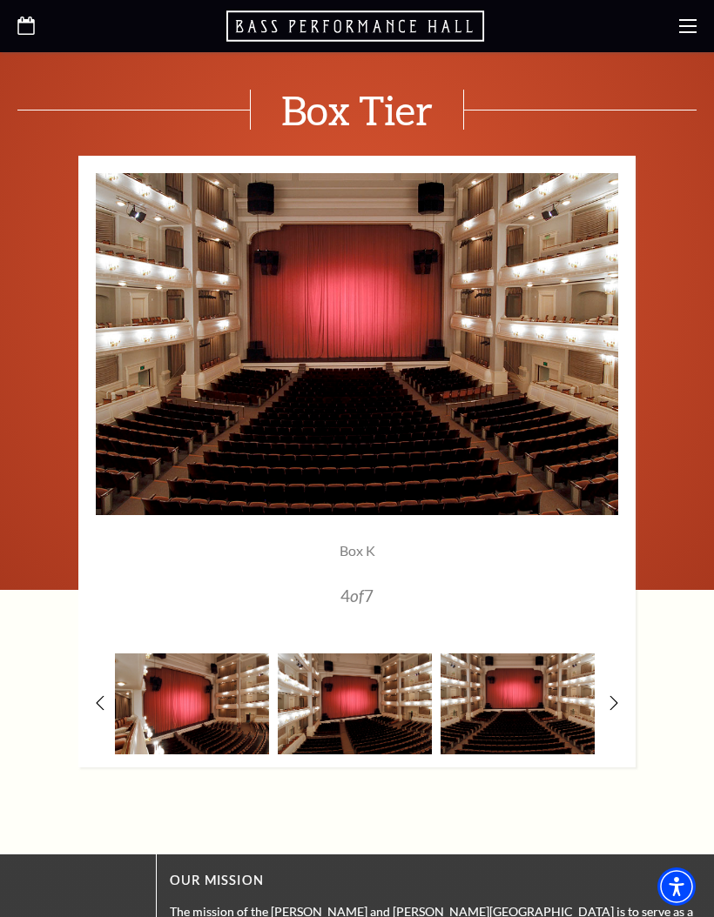
click at [533, 688] on img at bounding box center [517, 704] width 154 height 101
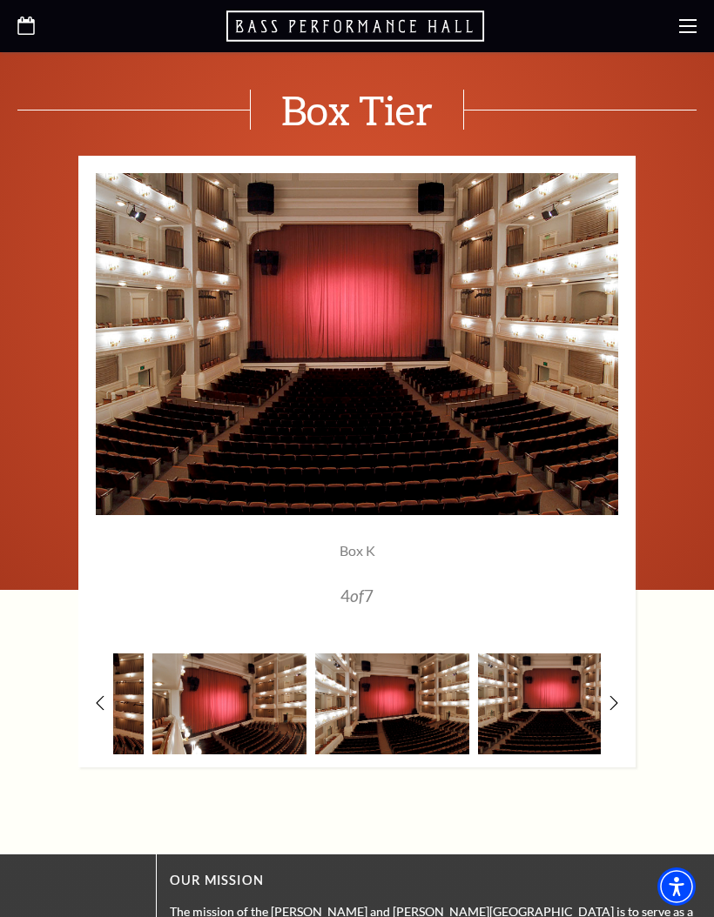
click at [394, 707] on img at bounding box center [392, 704] width 154 height 101
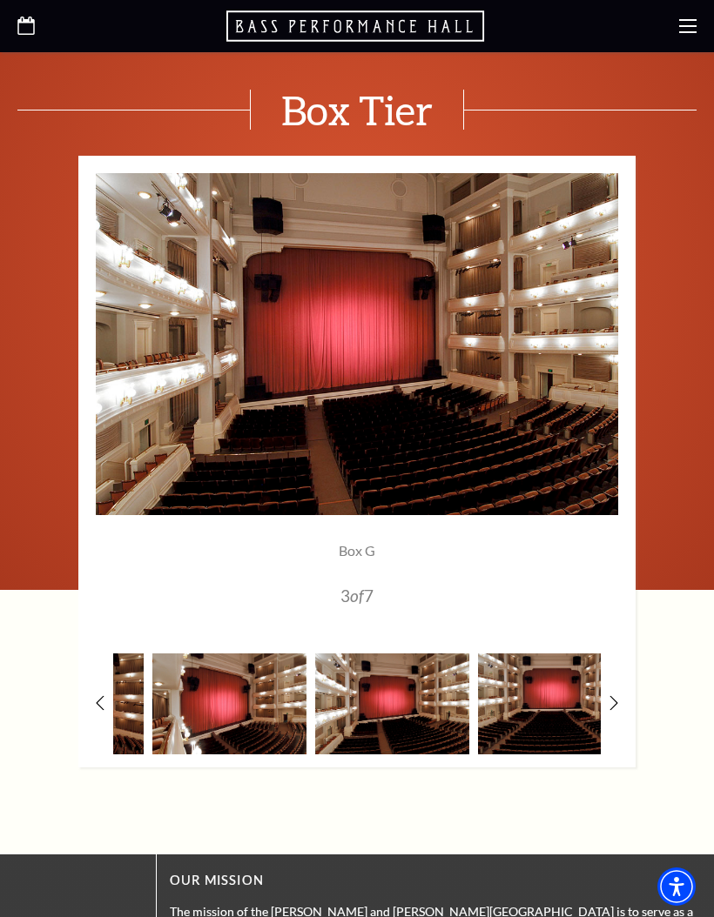
click at [535, 701] on img at bounding box center [555, 704] width 154 height 101
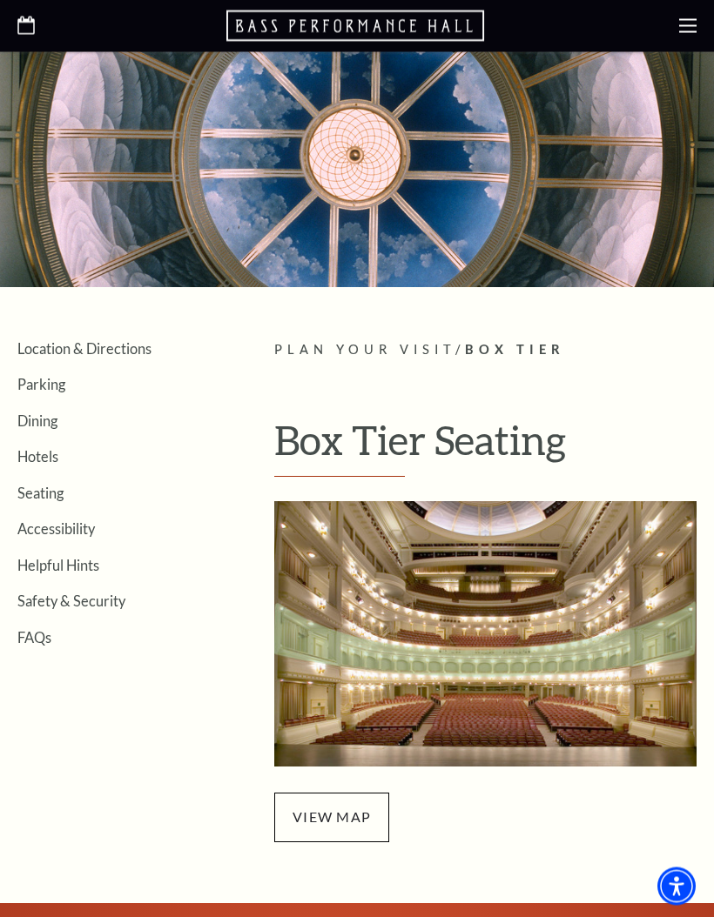
scroll to position [0, 0]
